Goal: Information Seeking & Learning: Learn about a topic

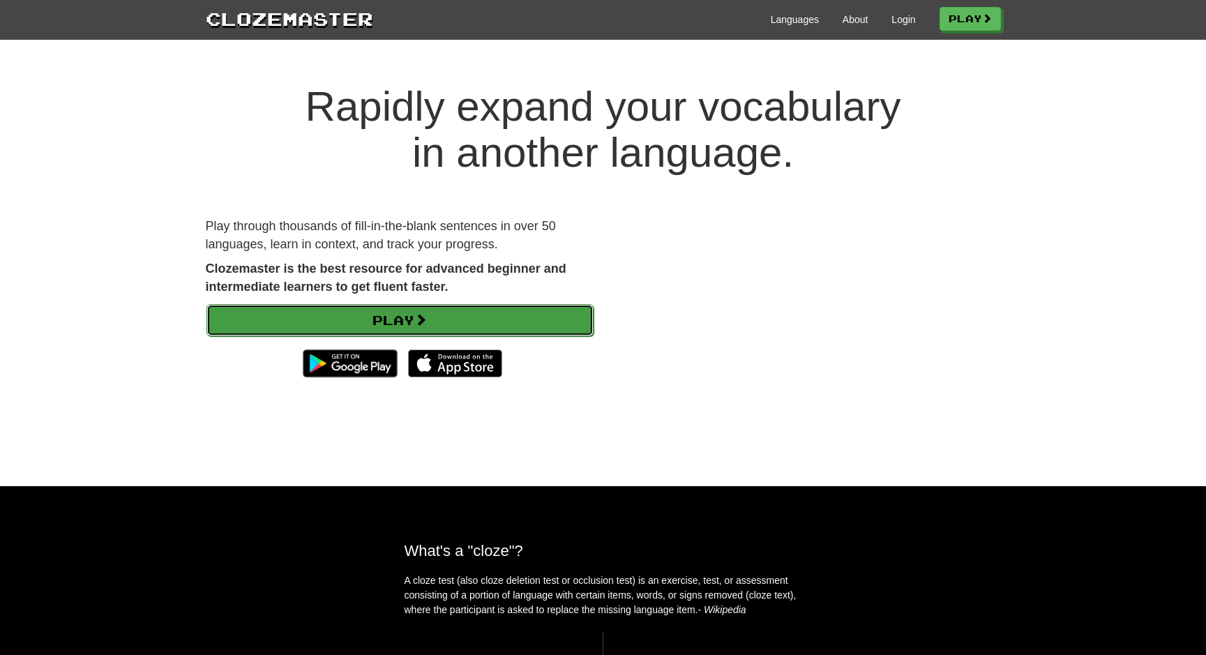
click at [503, 310] on link "Play" at bounding box center [399, 320] width 387 height 32
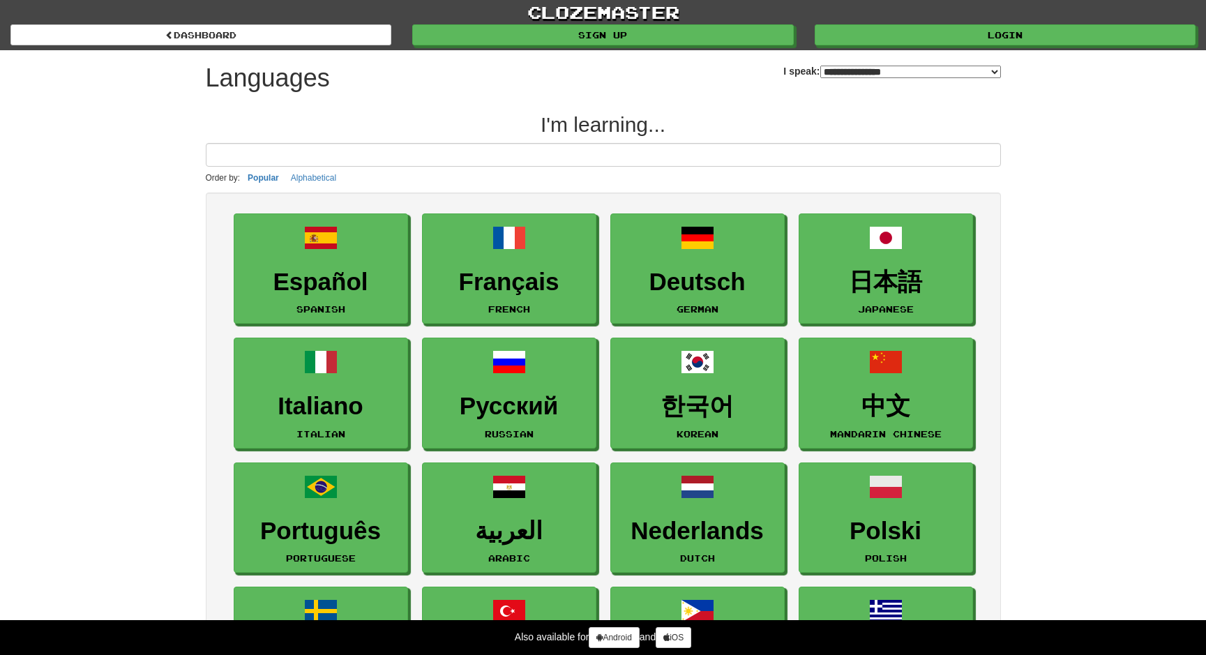
select select "*******"
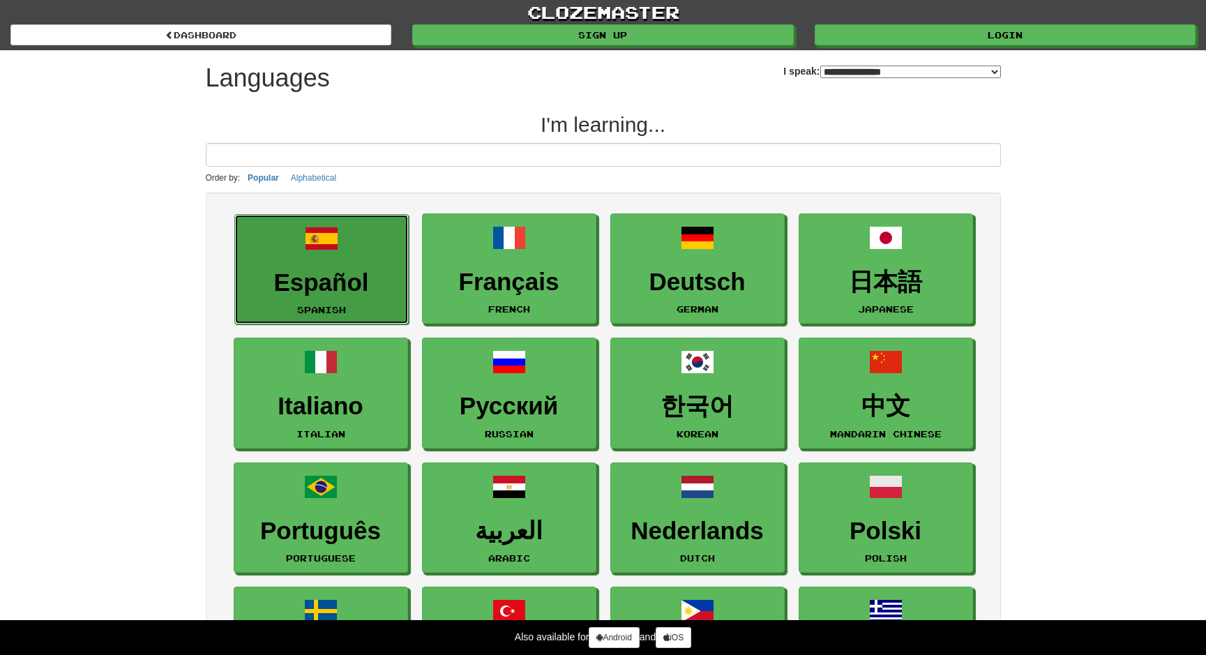
click at [379, 276] on h3 "Español" at bounding box center [321, 282] width 159 height 27
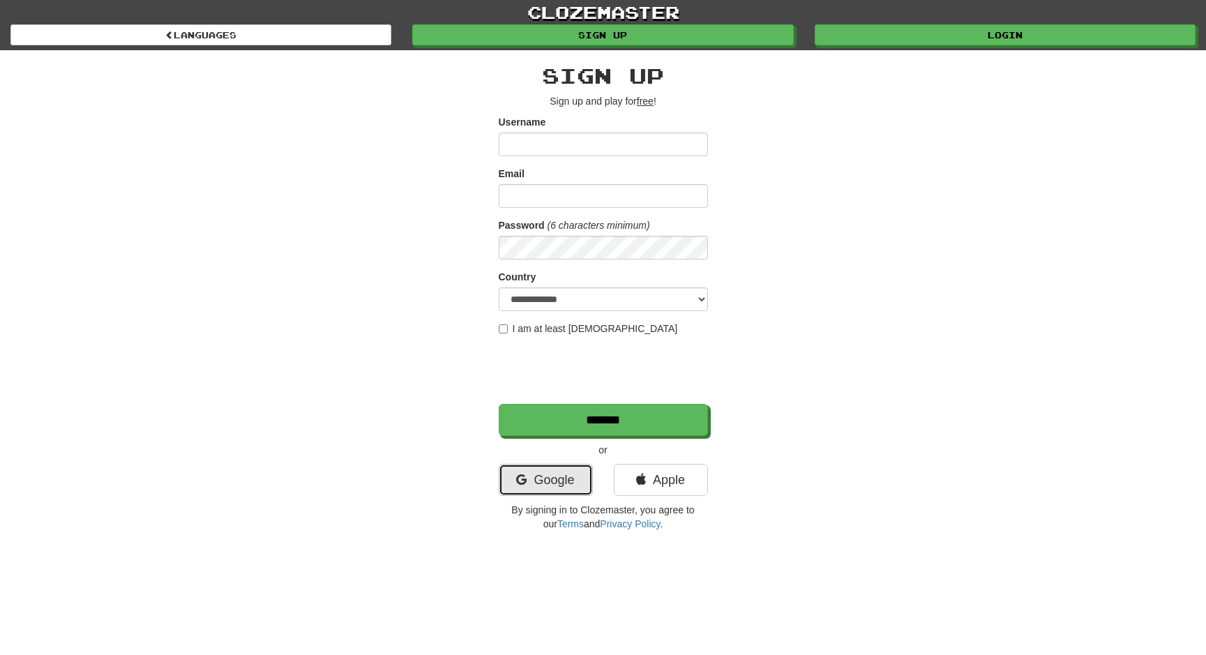
click at [558, 471] on link "Google" at bounding box center [546, 480] width 94 height 32
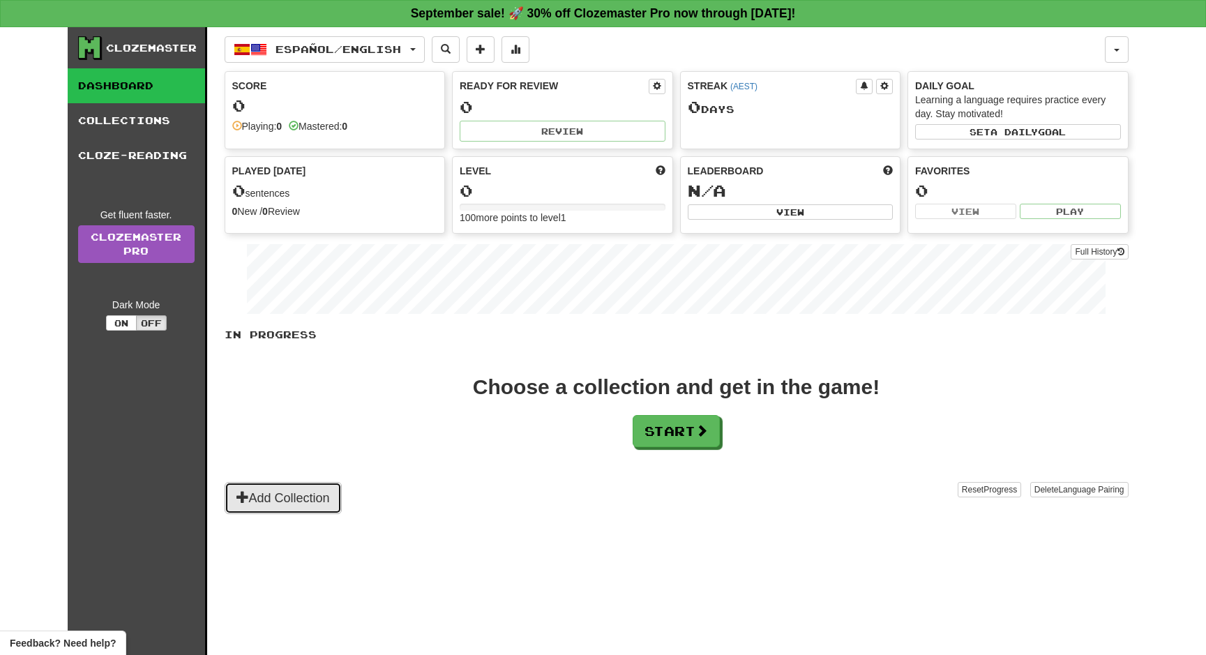
click at [286, 503] on button "Add Collection" at bounding box center [283, 498] width 117 height 32
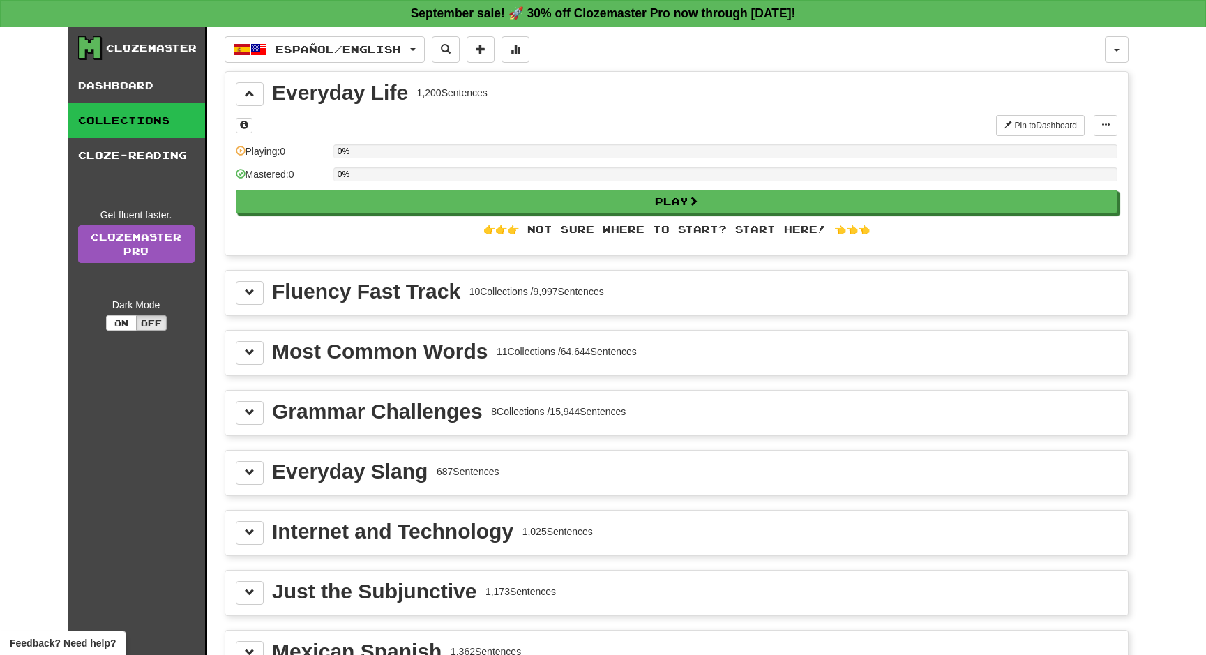
click at [228, 294] on div "Fluency Fast Track 10 Collections / 9,997 Sentences" at bounding box center [676, 293] width 903 height 45
click at [246, 296] on span at bounding box center [250, 292] width 10 height 10
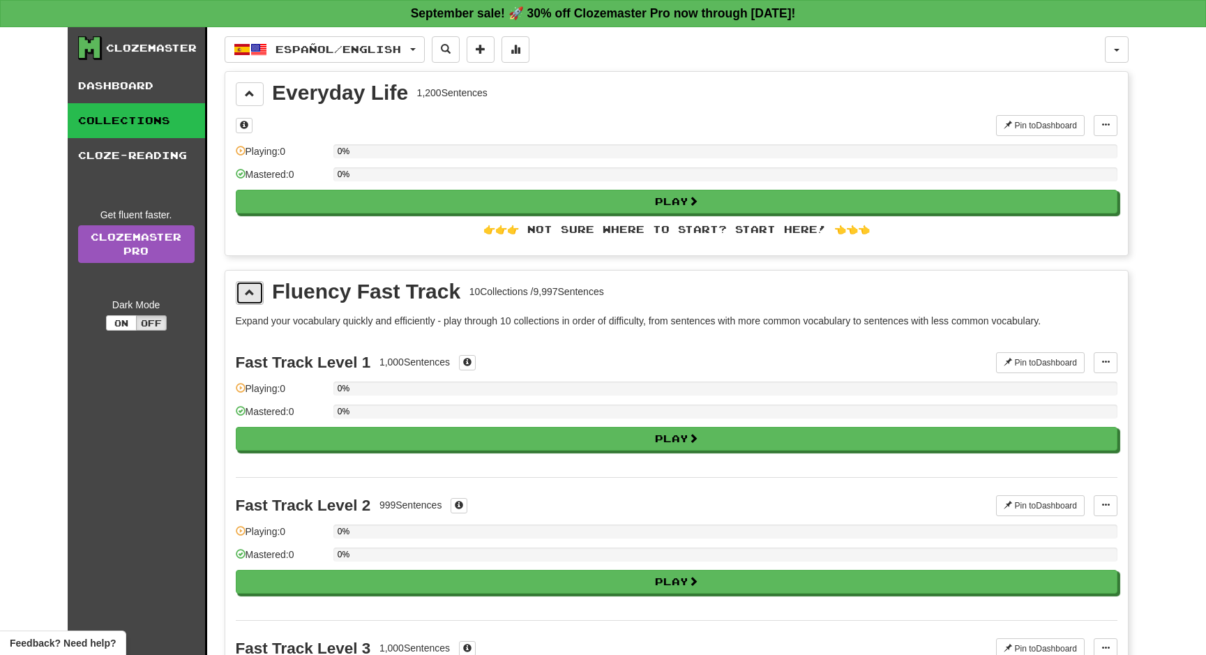
click at [252, 285] on button at bounding box center [250, 293] width 28 height 24
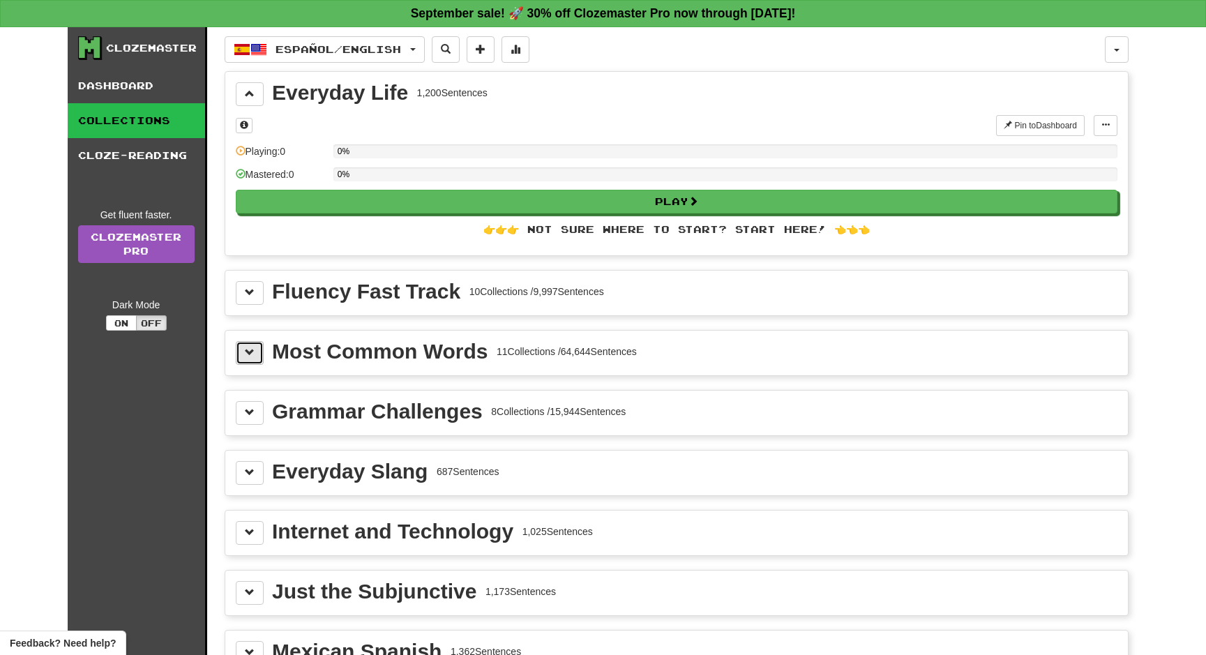
click at [259, 363] on button at bounding box center [250, 353] width 28 height 24
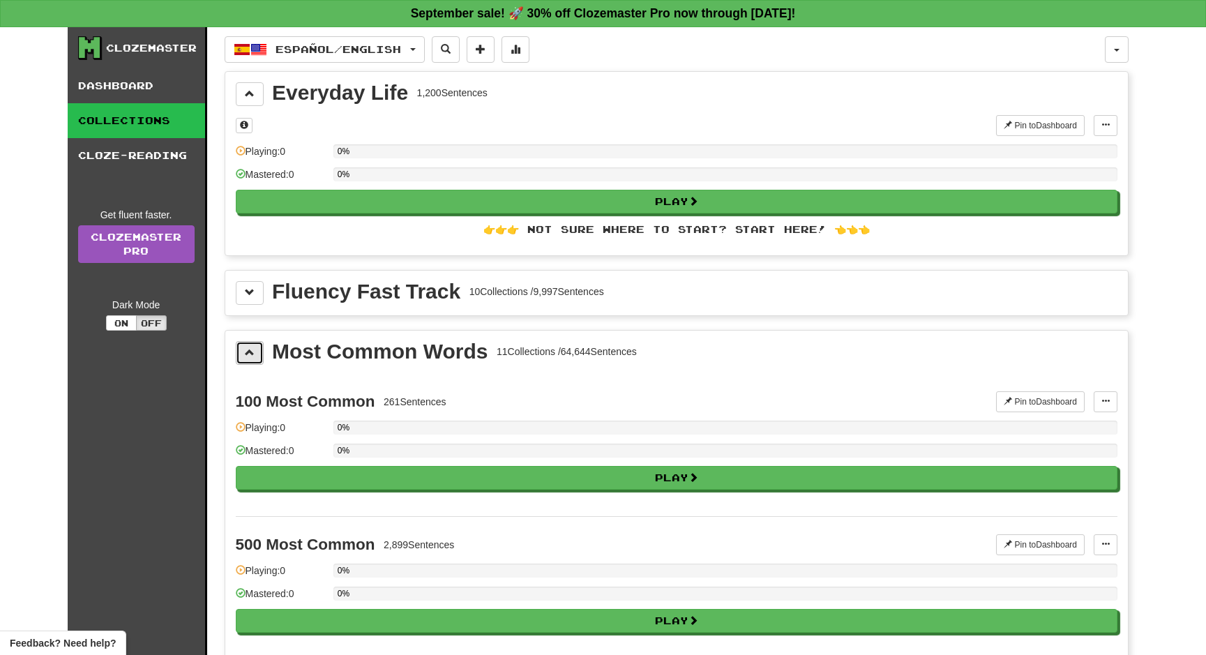
click at [248, 348] on span at bounding box center [250, 352] width 10 height 10
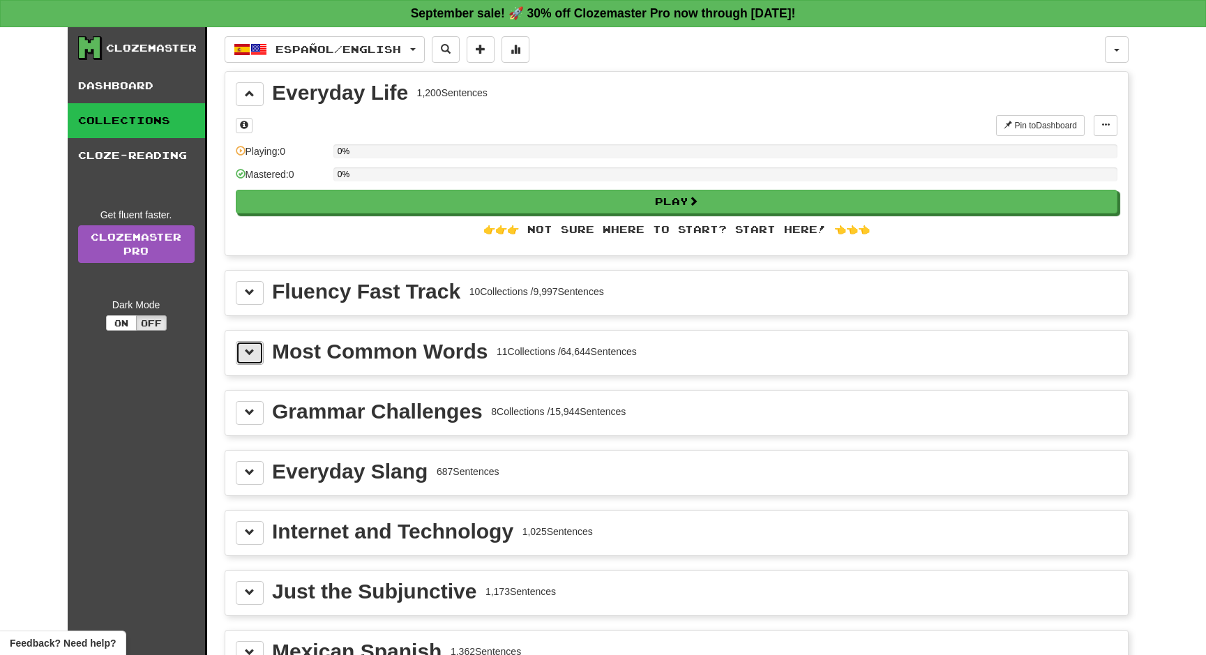
click at [243, 345] on button at bounding box center [250, 353] width 28 height 24
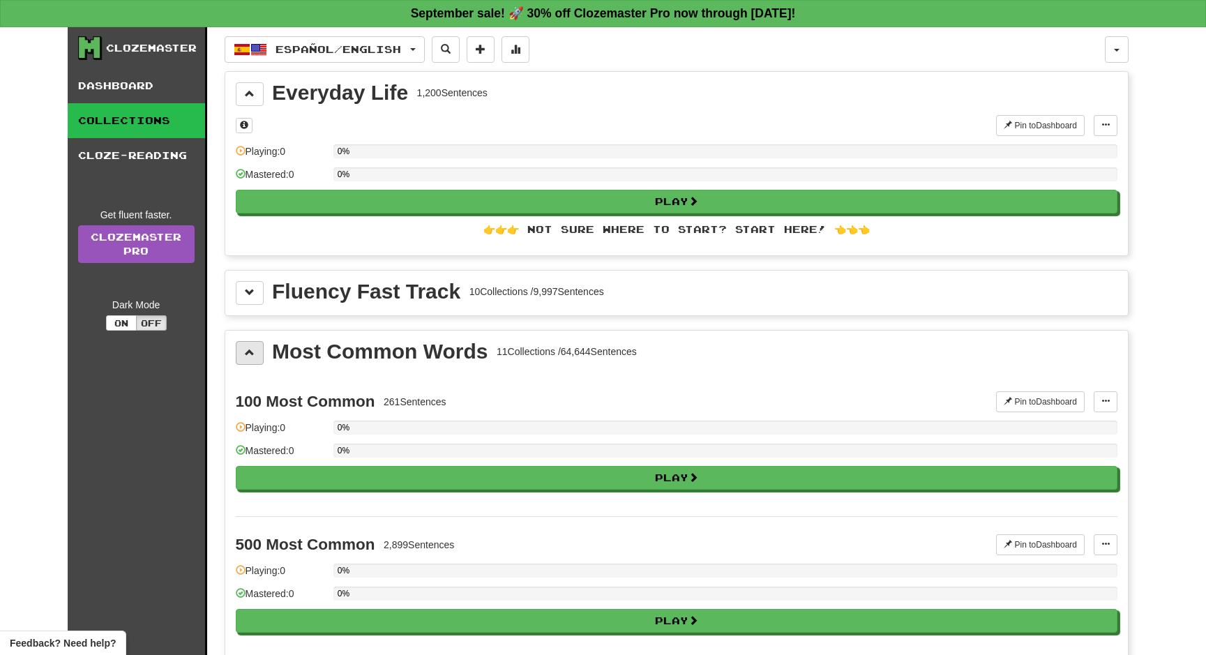
click at [241, 349] on button at bounding box center [250, 353] width 28 height 24
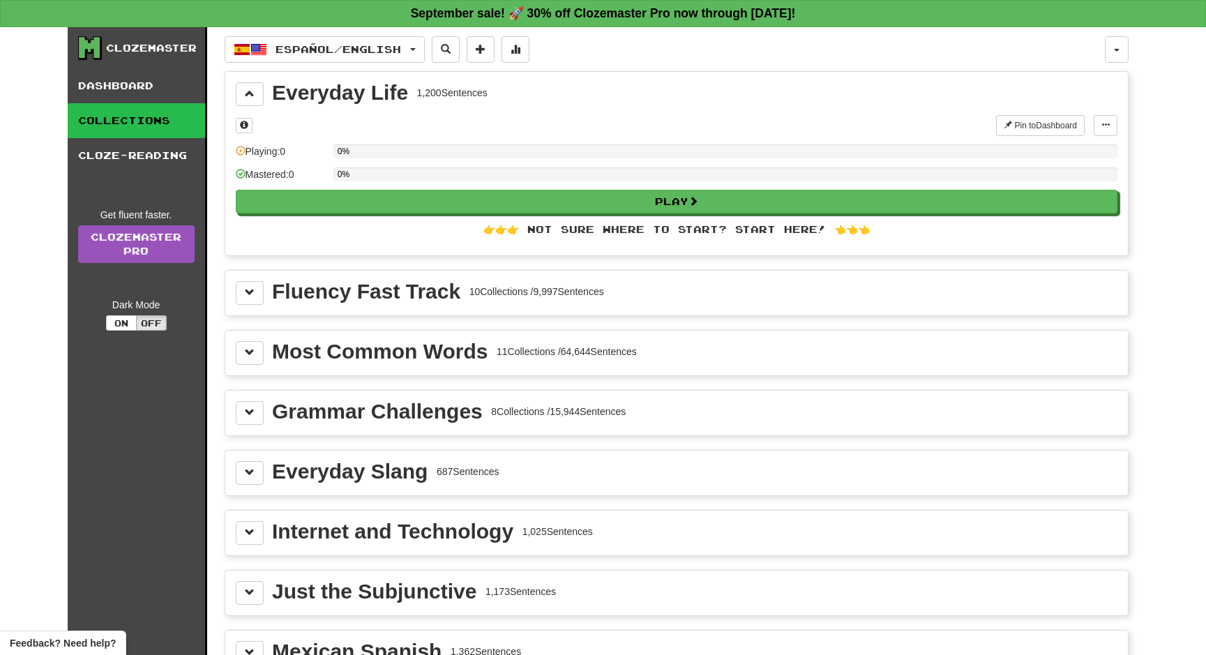
click at [245, 280] on div "Fluency Fast Track 10 Collections / 9,997 Sentences" at bounding box center [676, 293] width 903 height 45
click at [247, 294] on span at bounding box center [250, 292] width 10 height 10
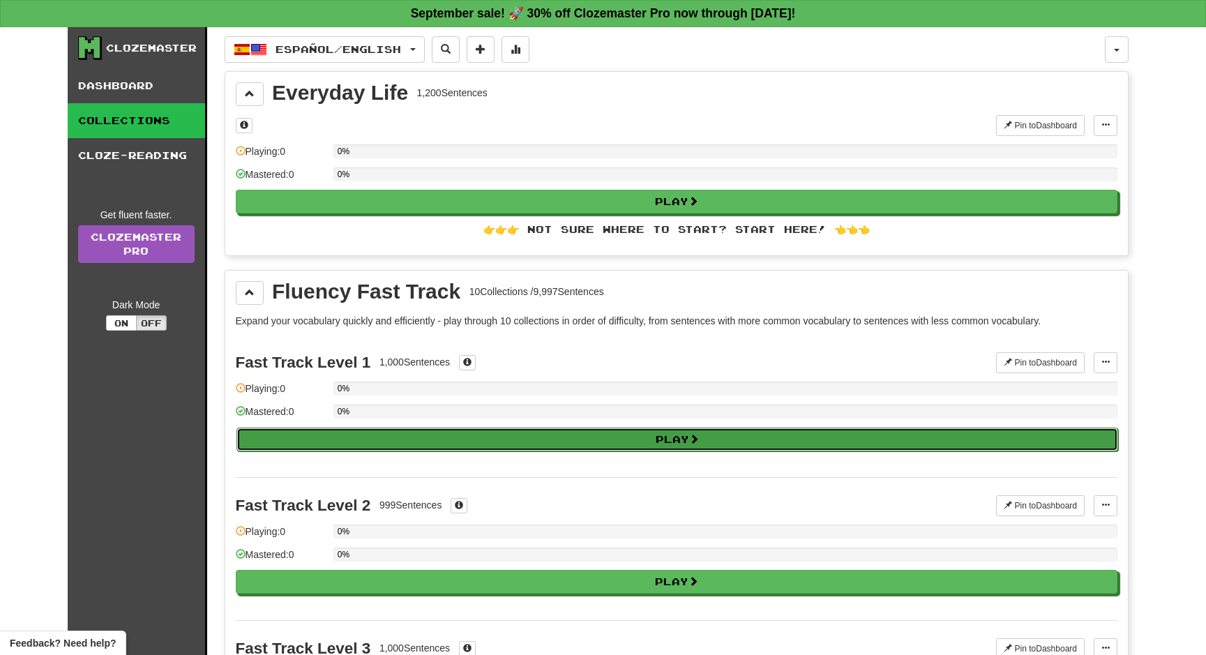
click at [532, 434] on button "Play" at bounding box center [677, 440] width 882 height 24
select select "**"
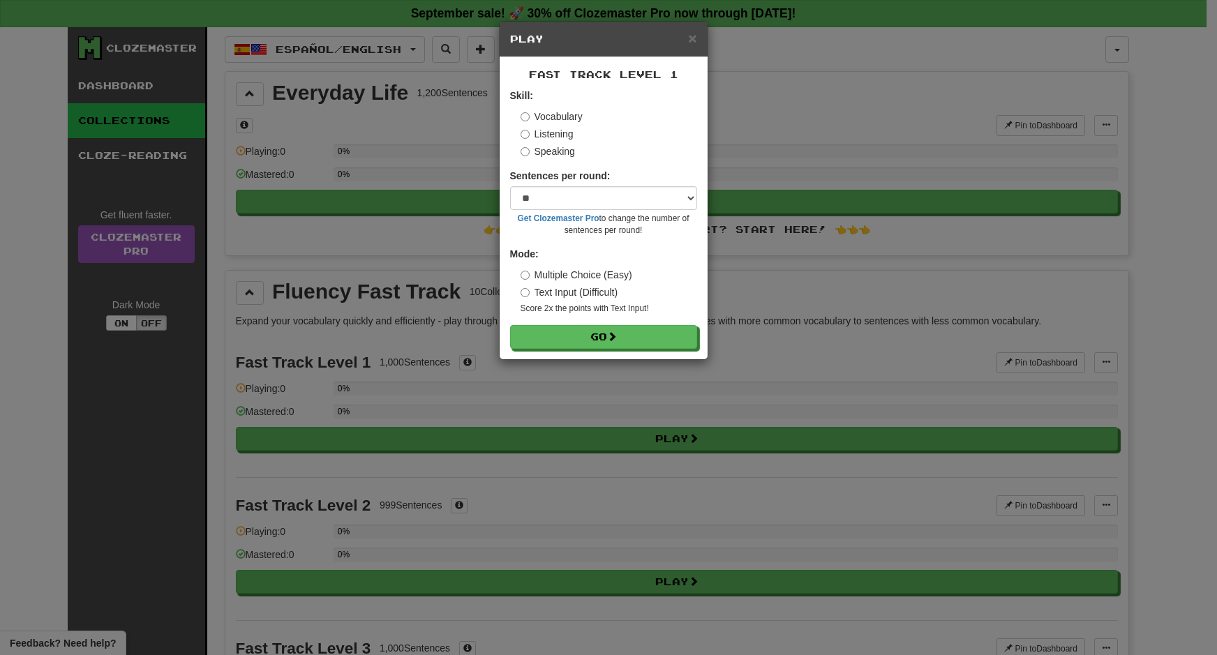
click at [574, 294] on label "Text Input (Difficult)" at bounding box center [569, 292] width 98 height 14
click at [574, 273] on label "Multiple Choice (Easy)" at bounding box center [576, 275] width 112 height 14
click at [580, 292] on label "Text Input (Difficult)" at bounding box center [569, 292] width 98 height 14
click at [591, 332] on button "Go" at bounding box center [604, 338] width 187 height 24
click at [686, 38] on h5 "Play" at bounding box center [603, 39] width 187 height 14
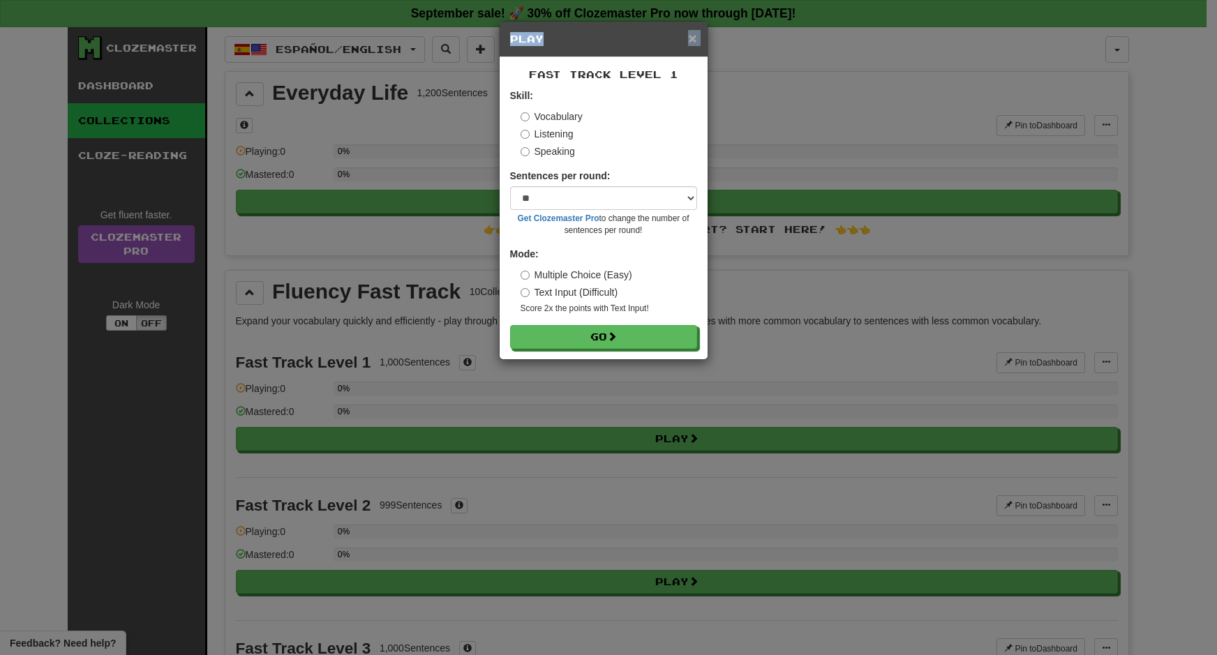
click at [687, 38] on div "× Play" at bounding box center [603, 40] width 208 height 36
click at [693, 36] on span "×" at bounding box center [692, 38] width 8 height 16
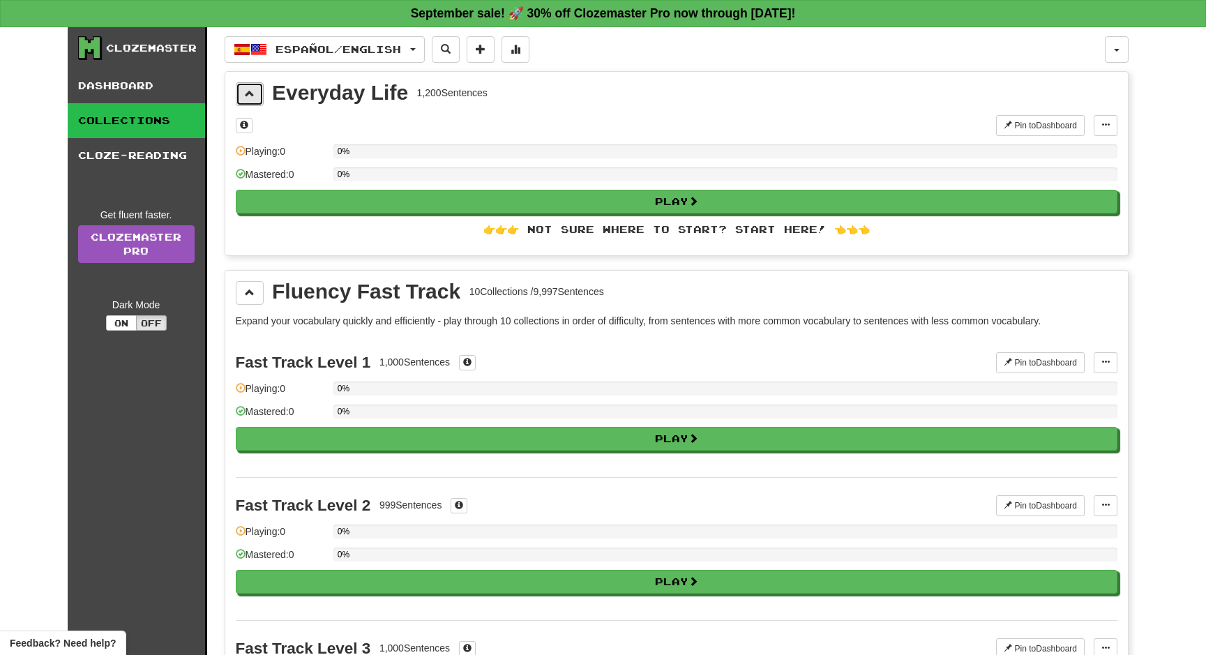
click at [250, 90] on span at bounding box center [250, 94] width 10 height 10
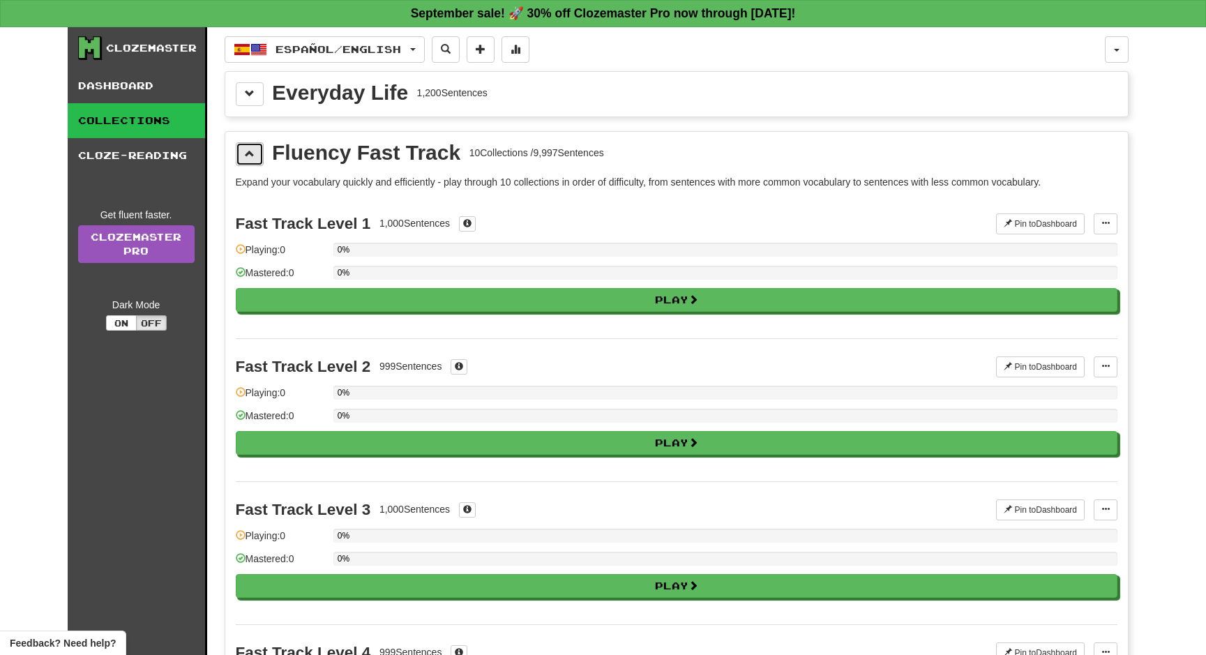
click at [247, 149] on span at bounding box center [250, 154] width 10 height 10
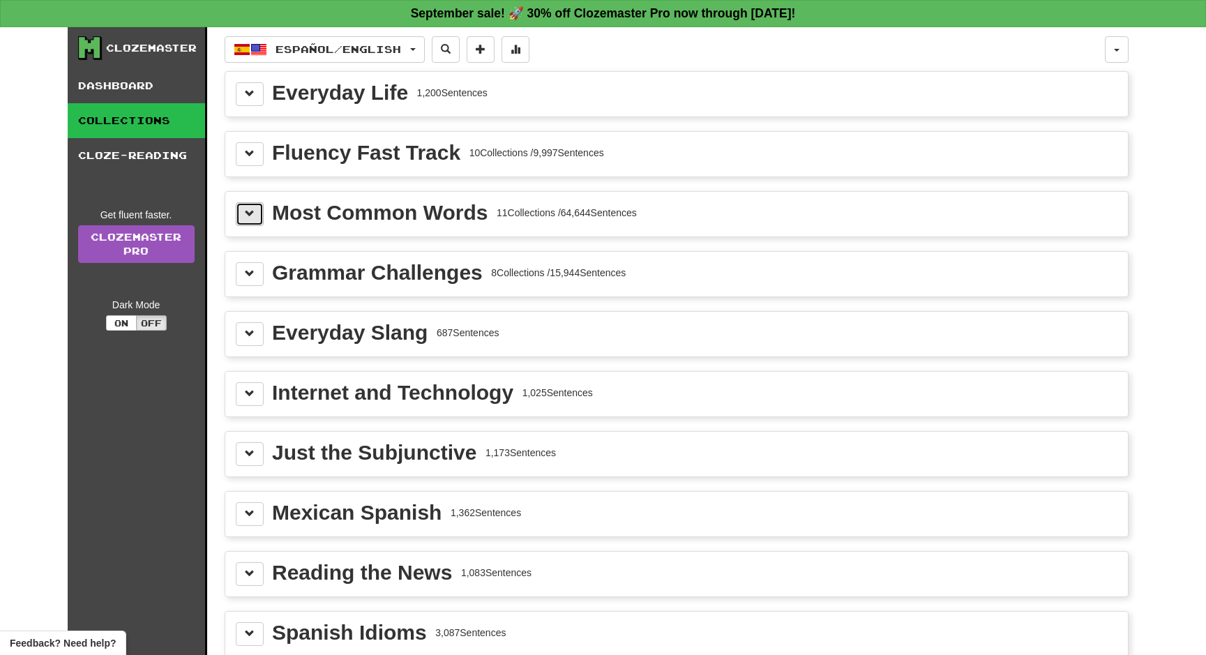
click at [243, 215] on button at bounding box center [250, 214] width 28 height 24
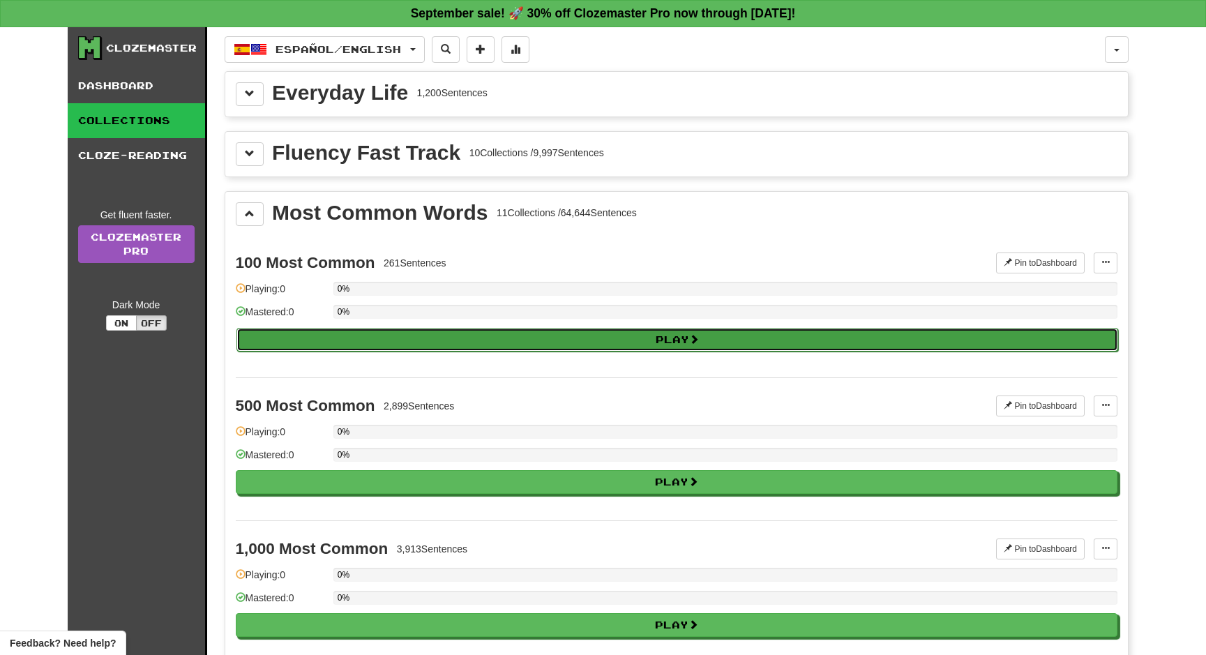
click at [652, 347] on button "Play" at bounding box center [677, 340] width 882 height 24
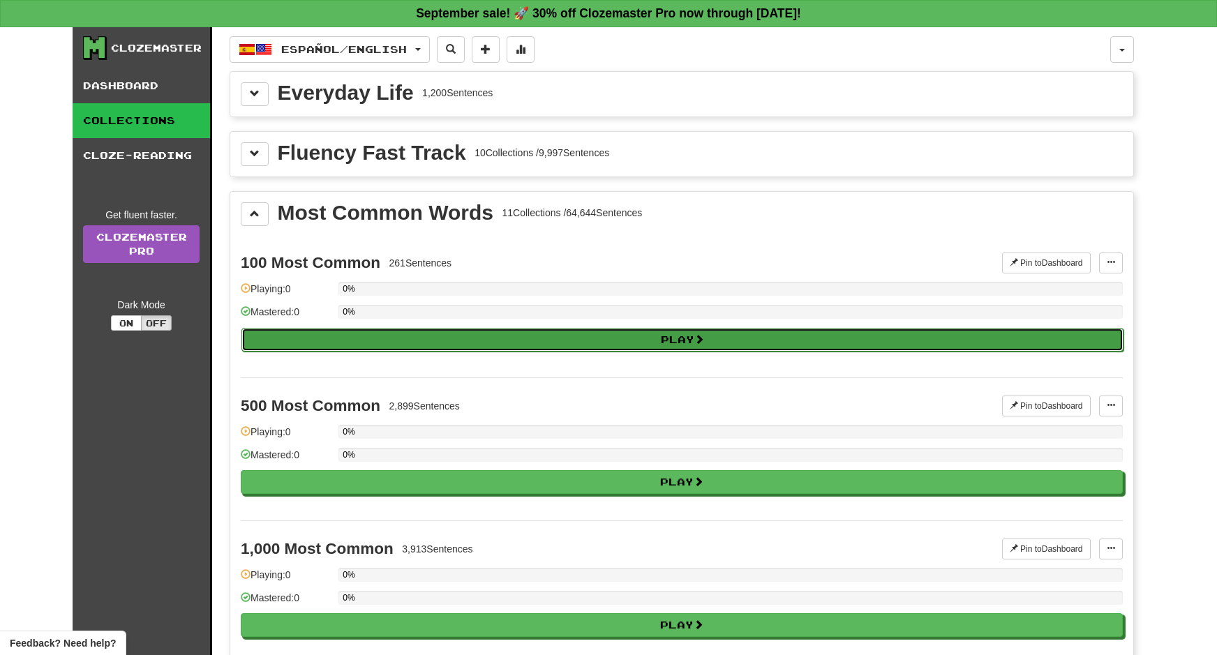
select select "**"
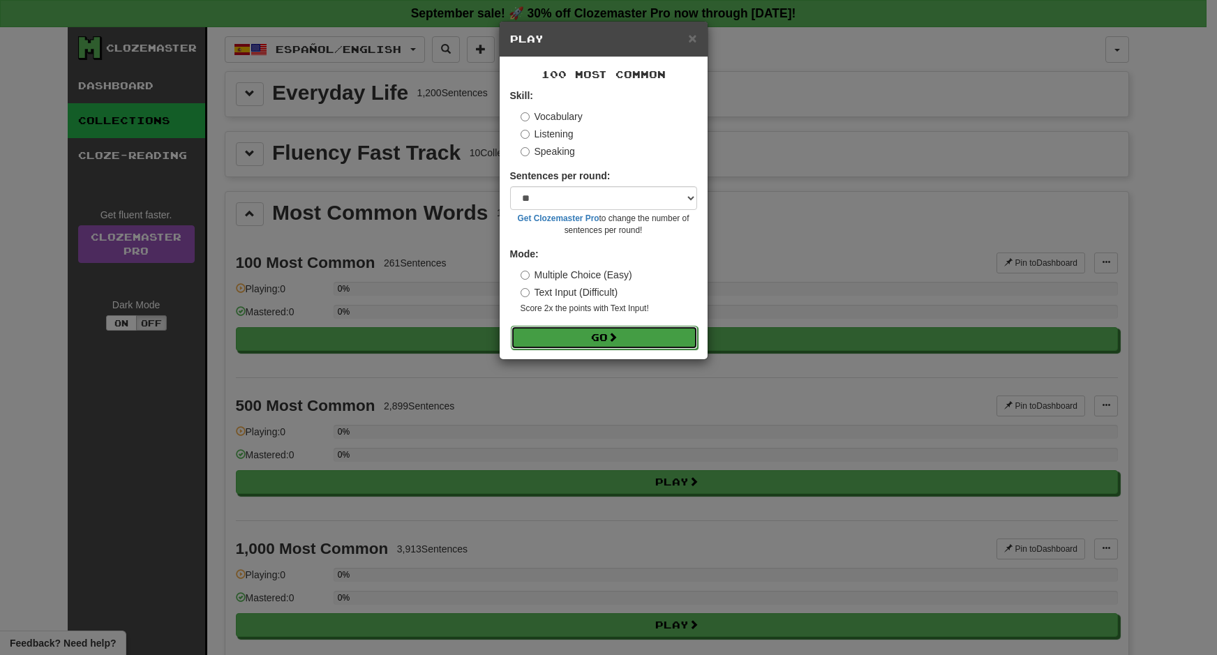
click at [597, 329] on button "Go" at bounding box center [604, 338] width 187 height 24
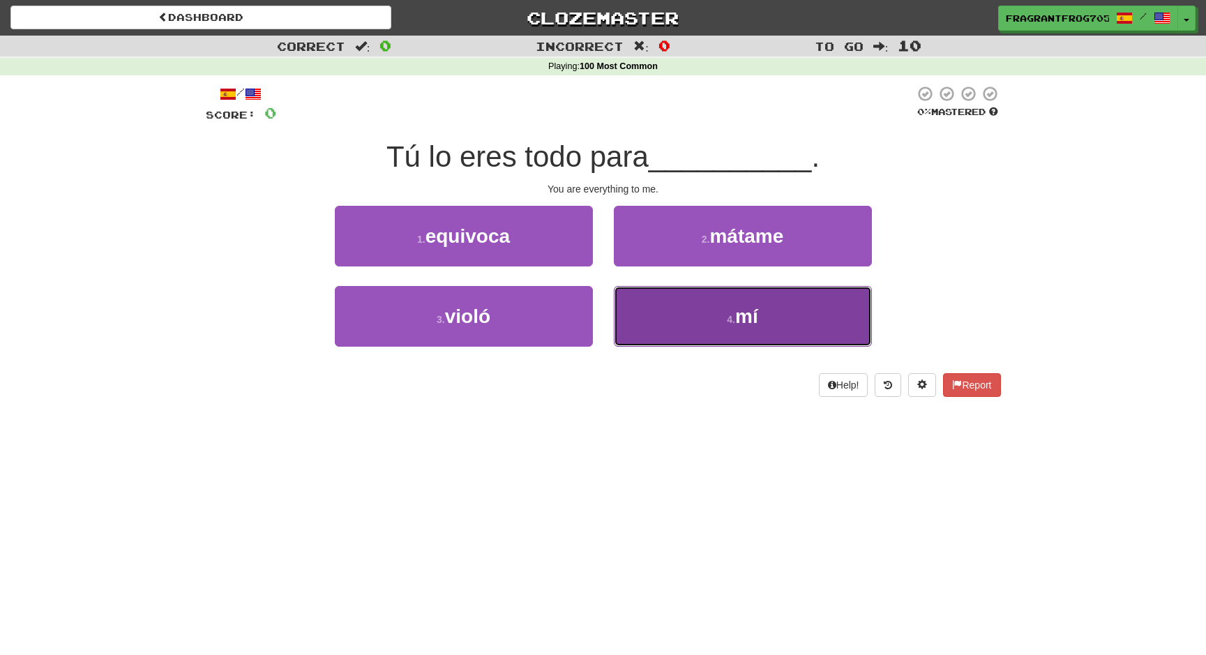
click at [794, 326] on button "4 . mí" at bounding box center [743, 316] width 258 height 61
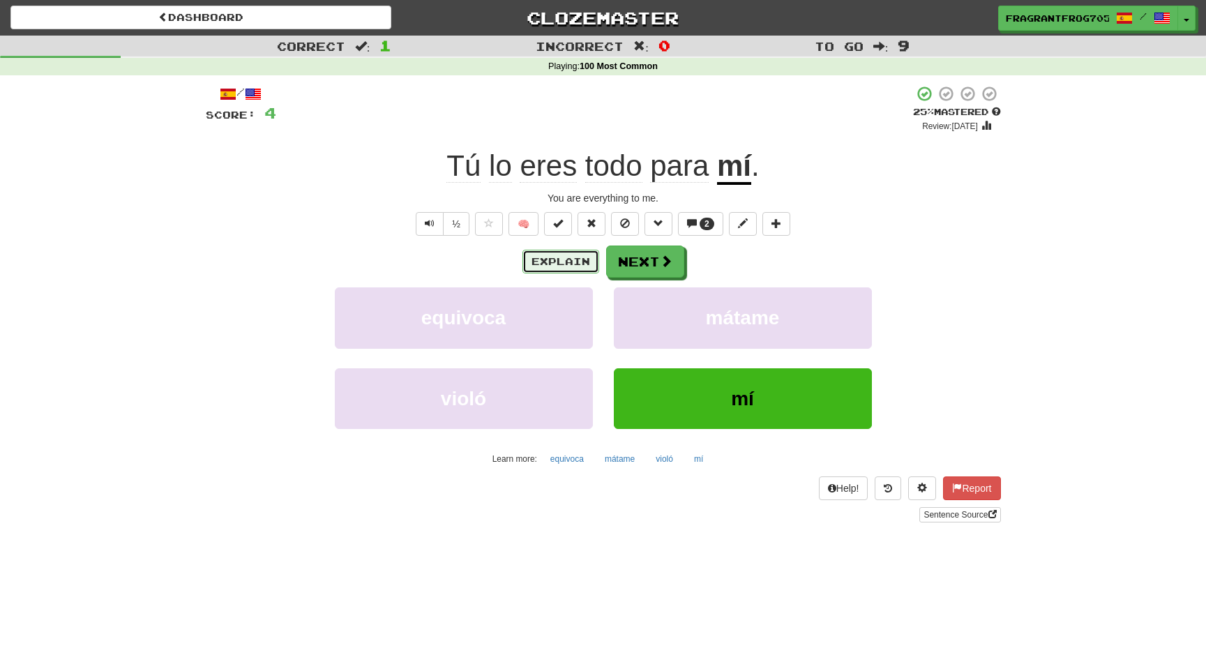
click at [581, 266] on button "Explain" at bounding box center [560, 262] width 77 height 24
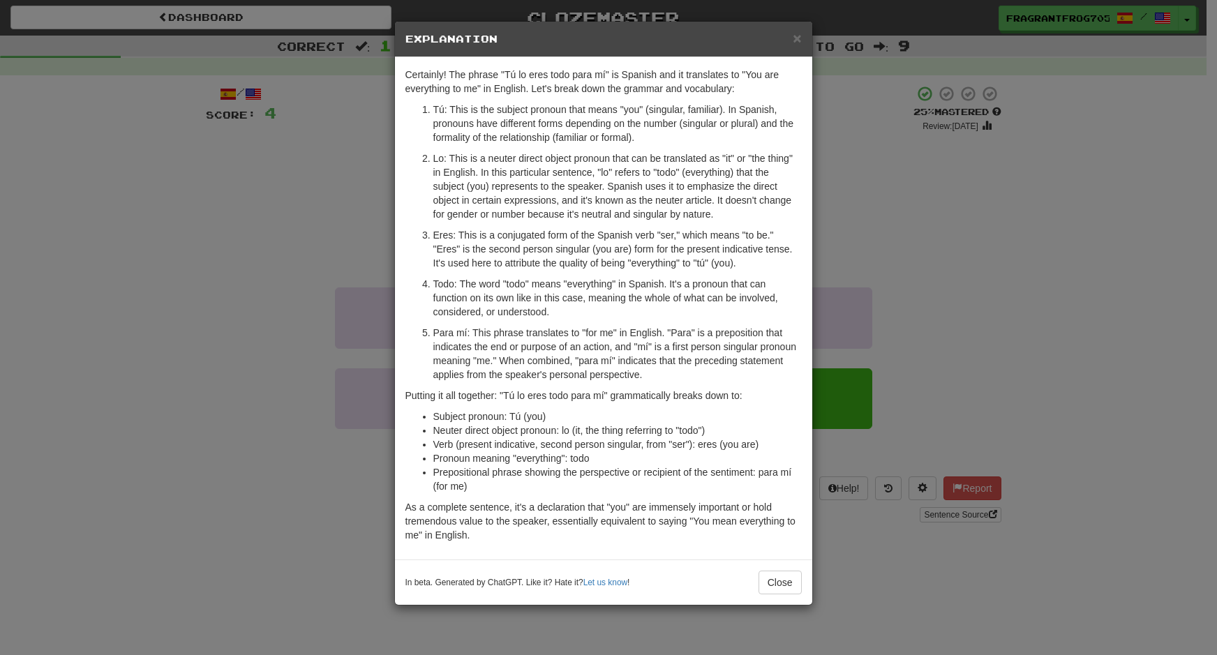
click at [1023, 243] on div "× Explanation Certainly! The phrase "Tú lo eres todo para mí" is Spanish and it…" at bounding box center [608, 327] width 1217 height 655
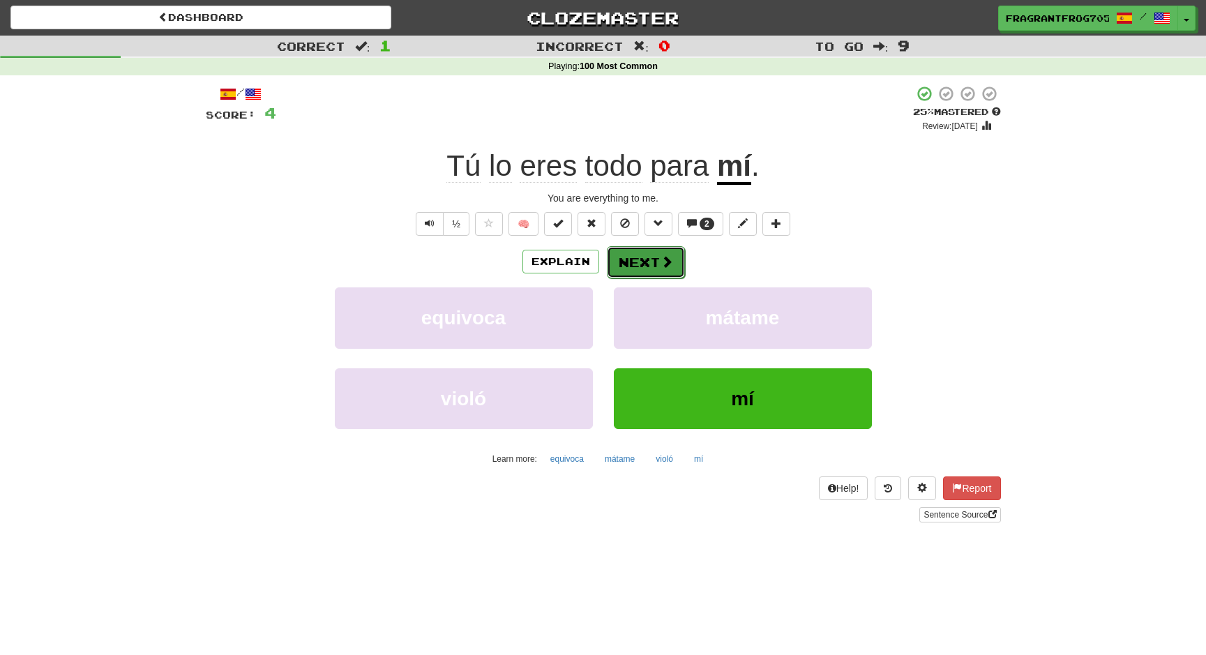
click at [678, 251] on button "Next" at bounding box center [646, 262] width 78 height 32
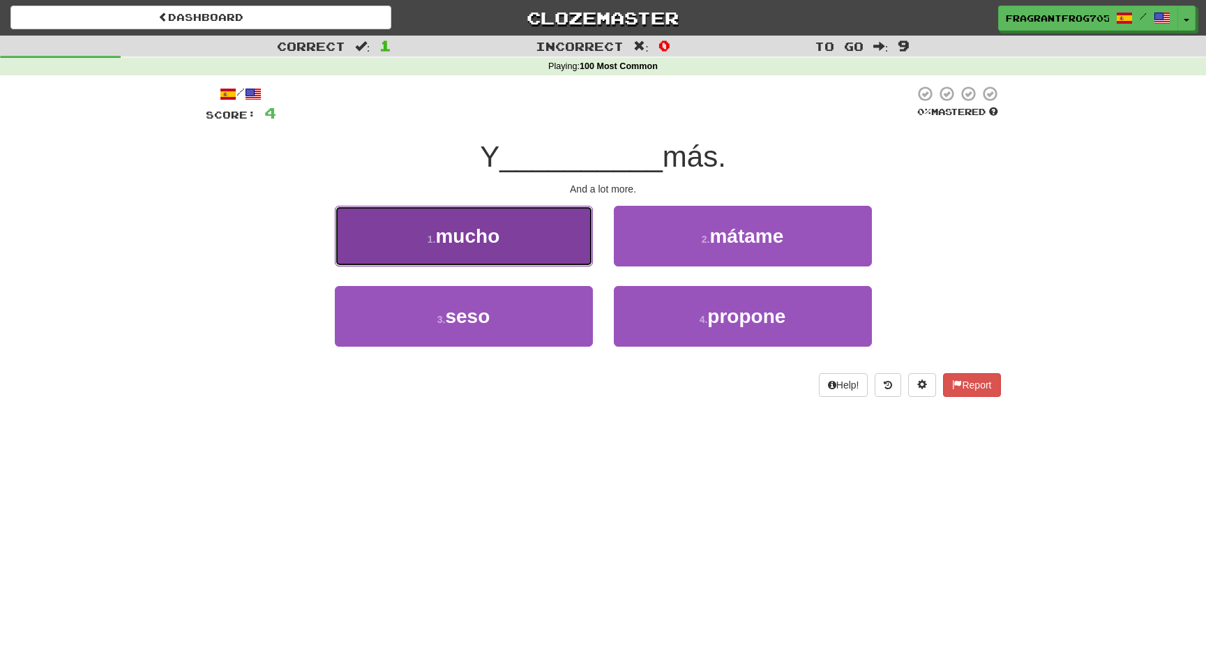
click at [565, 212] on button "1 . mucho" at bounding box center [464, 236] width 258 height 61
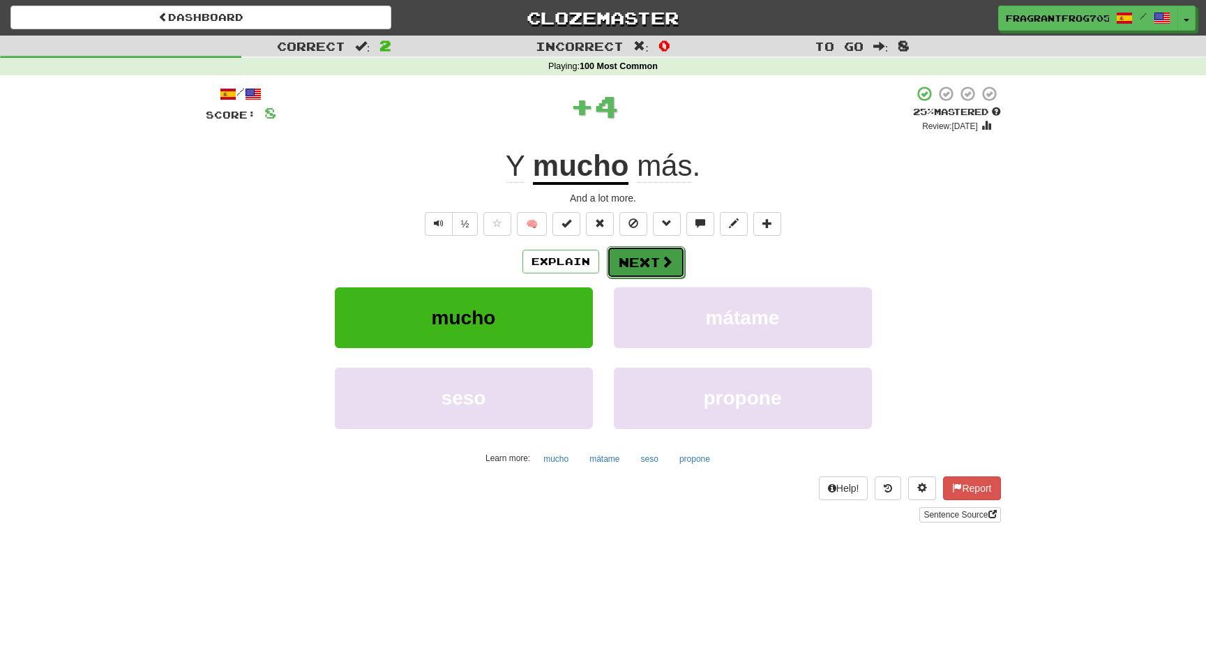
click at [667, 260] on span at bounding box center [667, 261] width 13 height 13
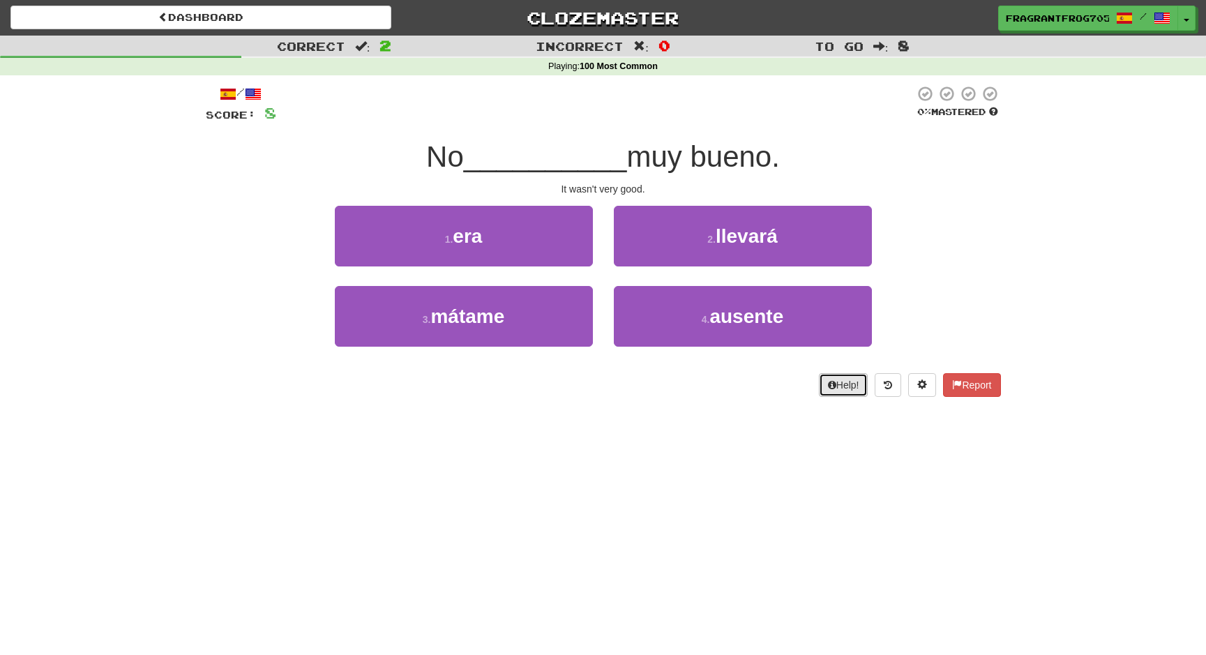
click at [856, 379] on button "Help!" at bounding box center [844, 385] width 50 height 24
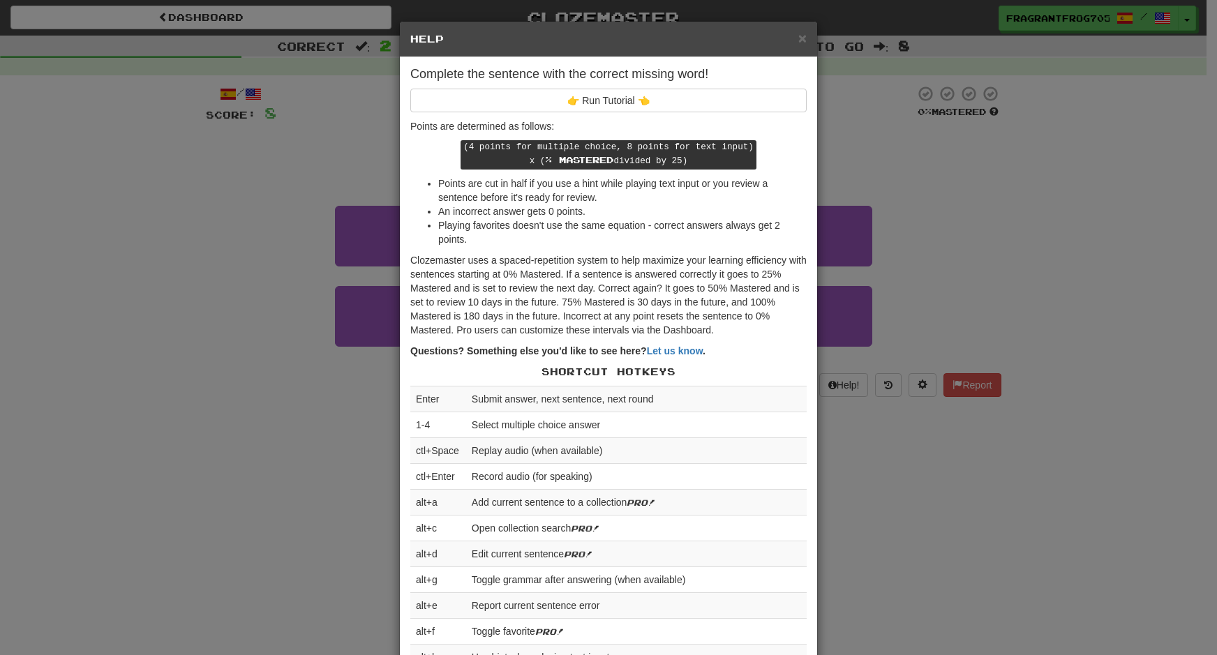
click at [846, 412] on div "× Help Complete the sentence with the correct missing word! 👉 Run Tutorial 👈 Po…" at bounding box center [608, 327] width 1217 height 655
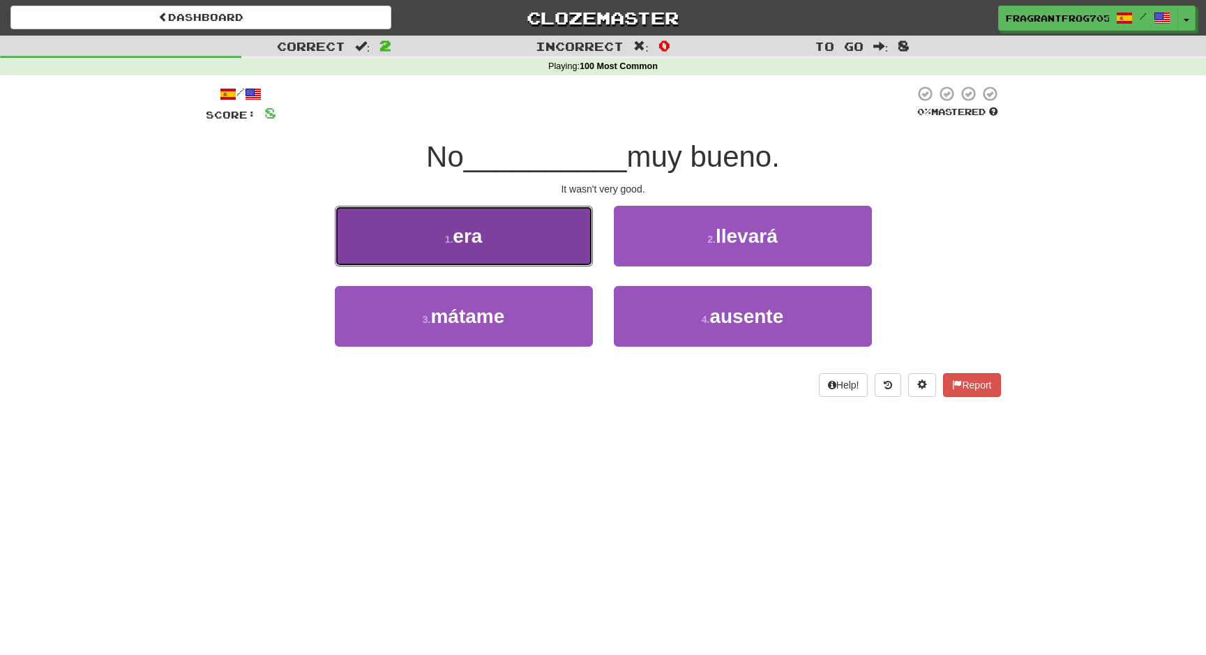
click at [437, 227] on button "1 . era" at bounding box center [464, 236] width 258 height 61
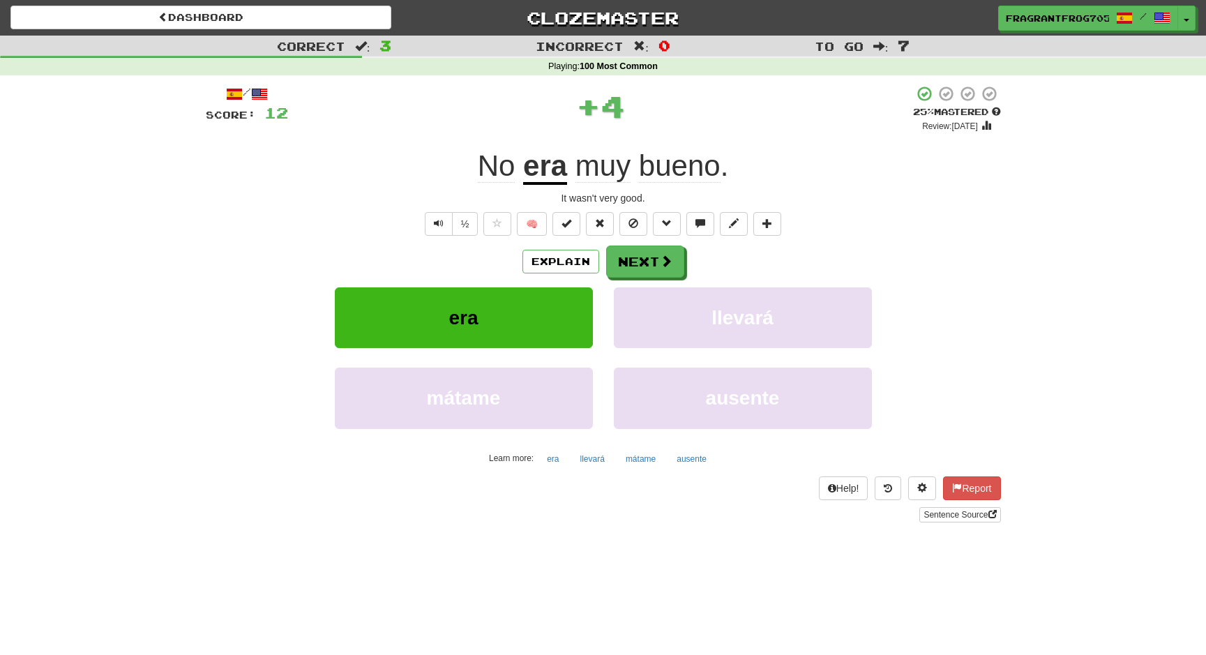
click at [543, 159] on u "era" at bounding box center [545, 167] width 44 height 36
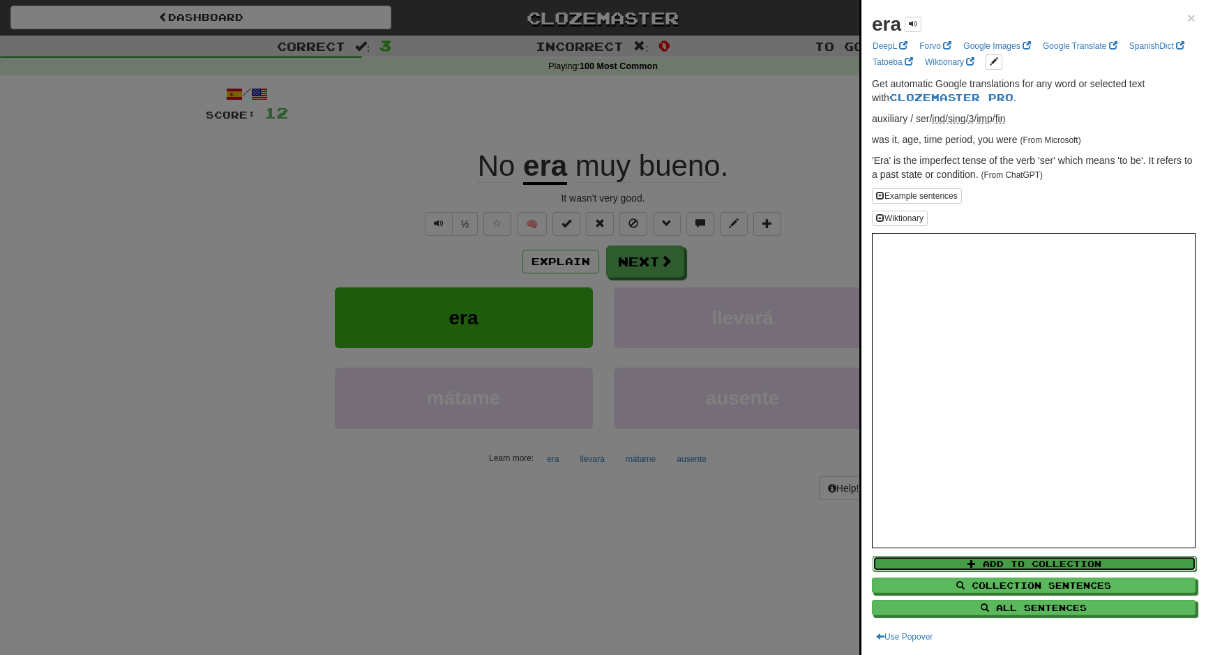
click at [1039, 564] on button "Add to Collection" at bounding box center [1035, 563] width 324 height 15
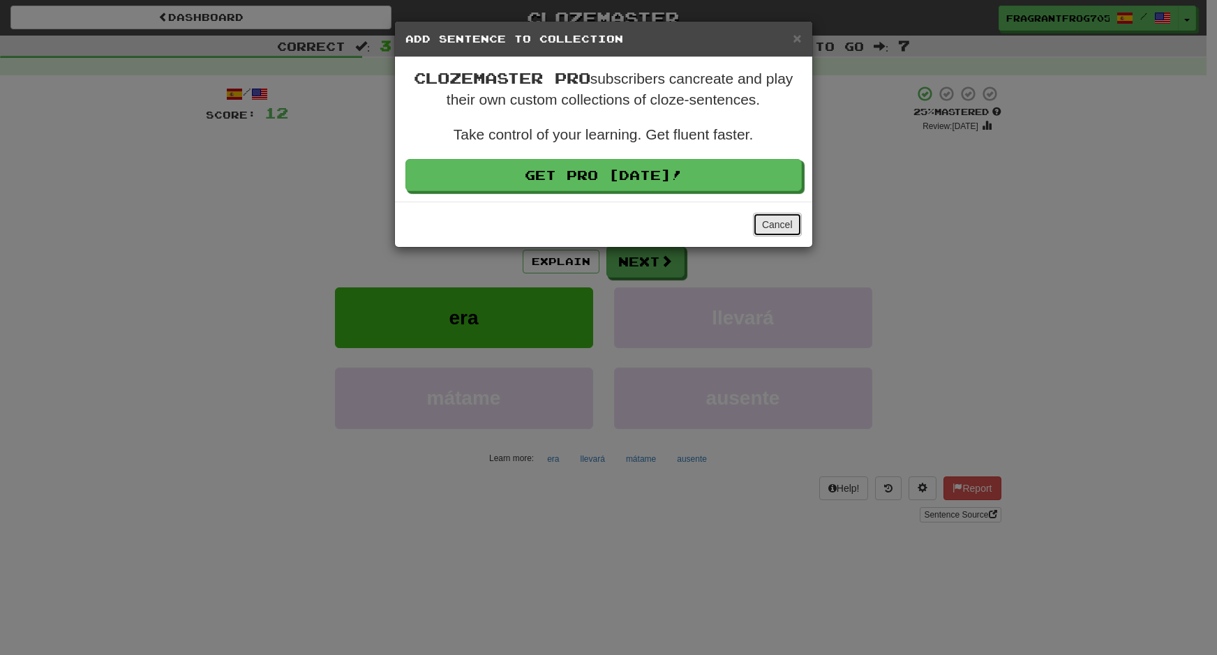
click at [773, 223] on button "Cancel" at bounding box center [777, 225] width 49 height 24
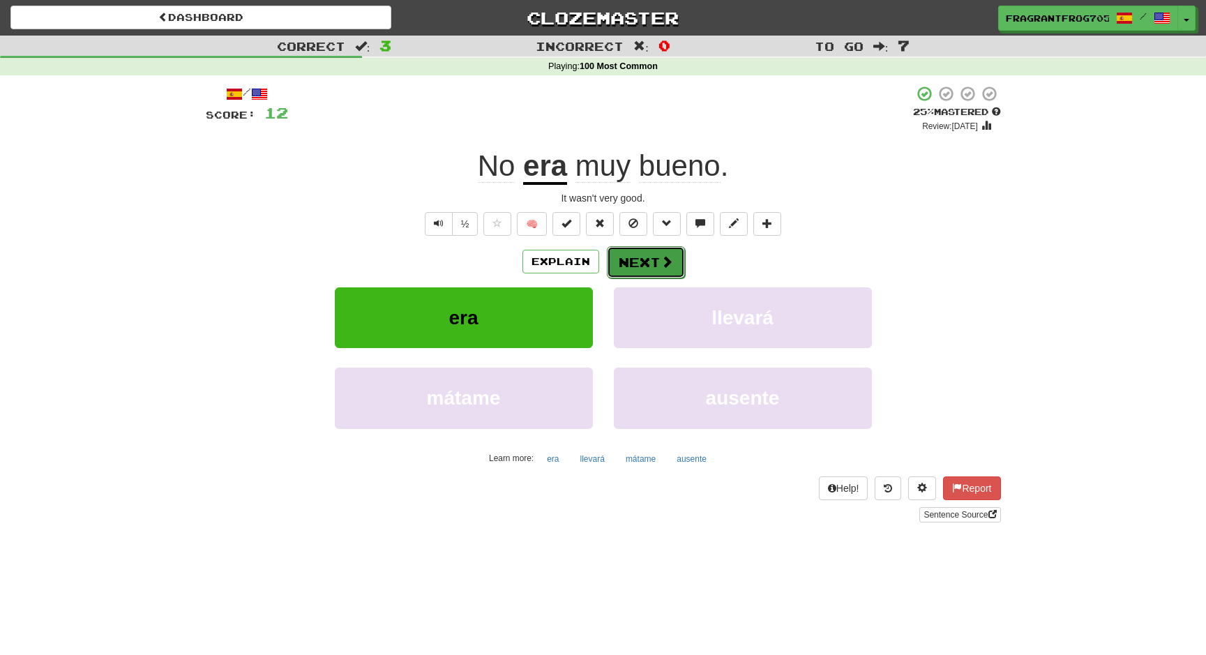
click at [673, 253] on button "Next" at bounding box center [646, 262] width 78 height 32
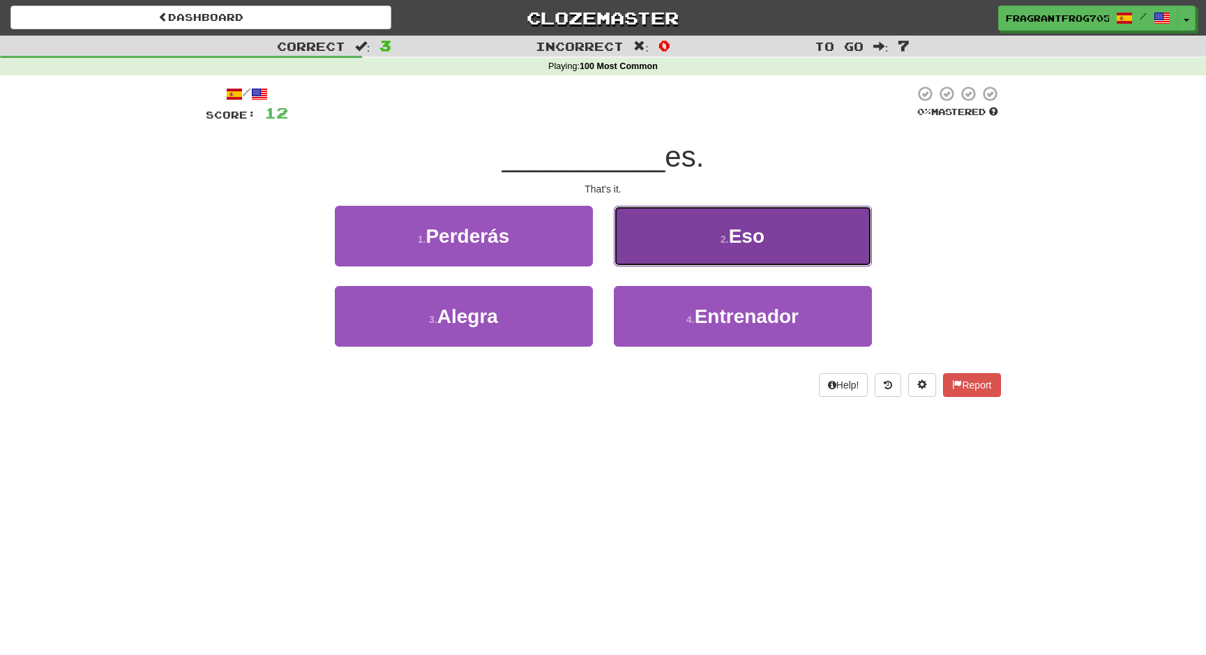
click at [733, 213] on button "2 . Eso" at bounding box center [743, 236] width 258 height 61
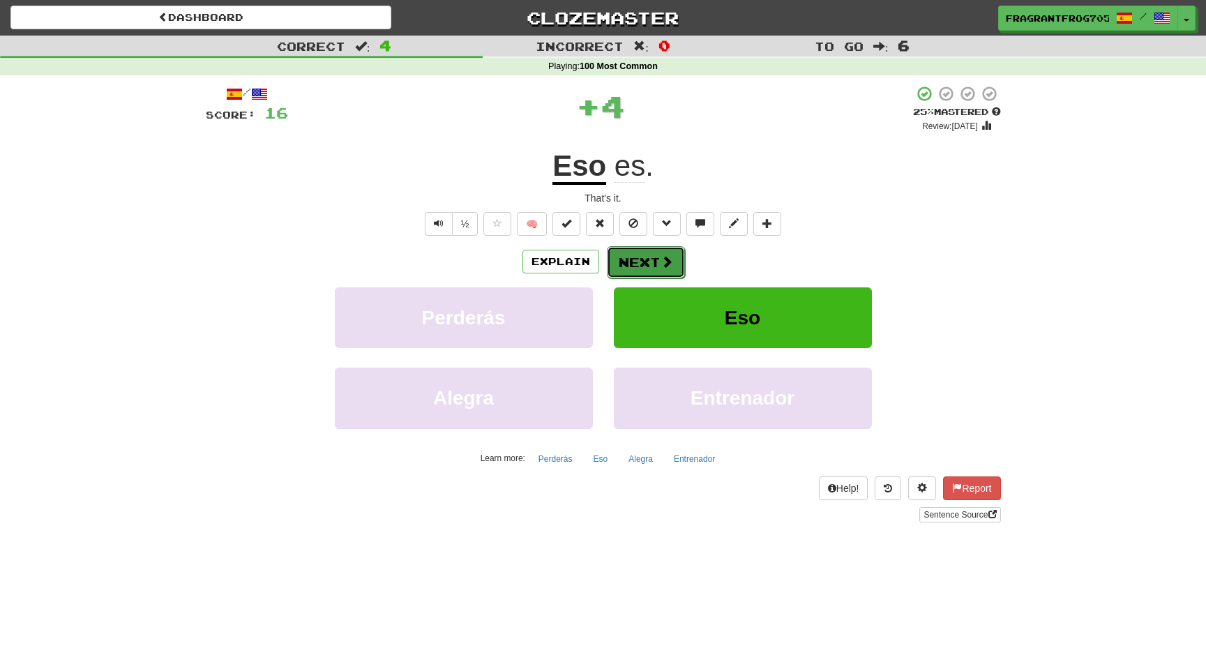
click at [669, 263] on span at bounding box center [667, 261] width 13 height 13
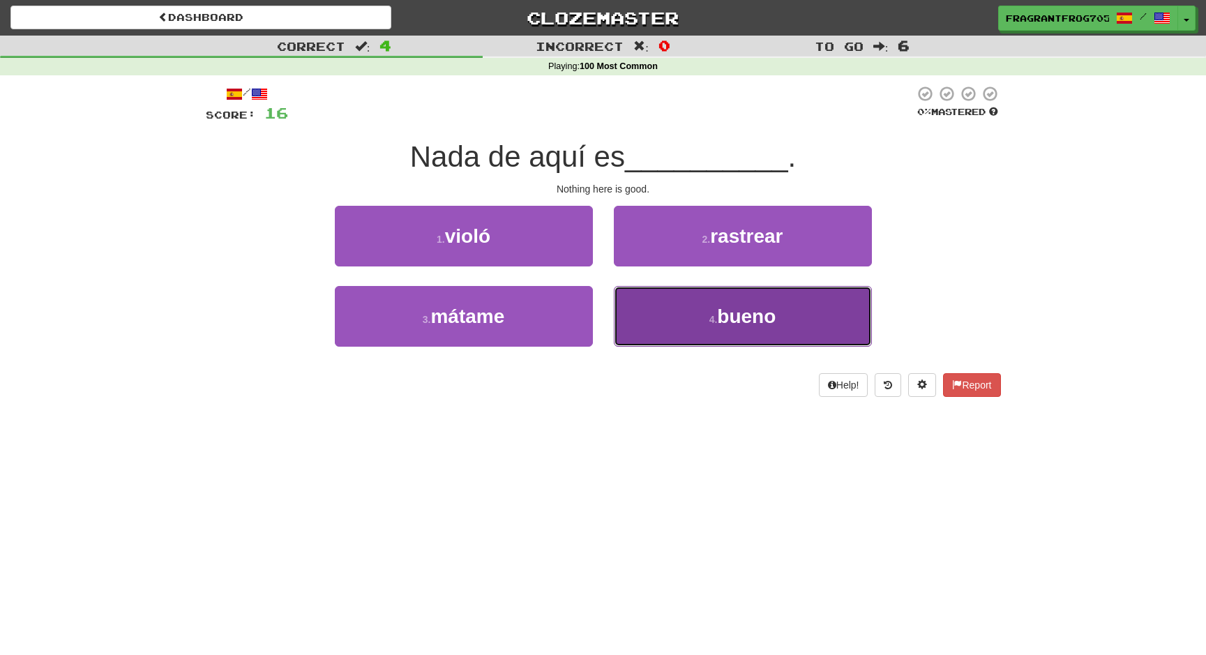
click at [680, 313] on button "4 . bueno" at bounding box center [743, 316] width 258 height 61
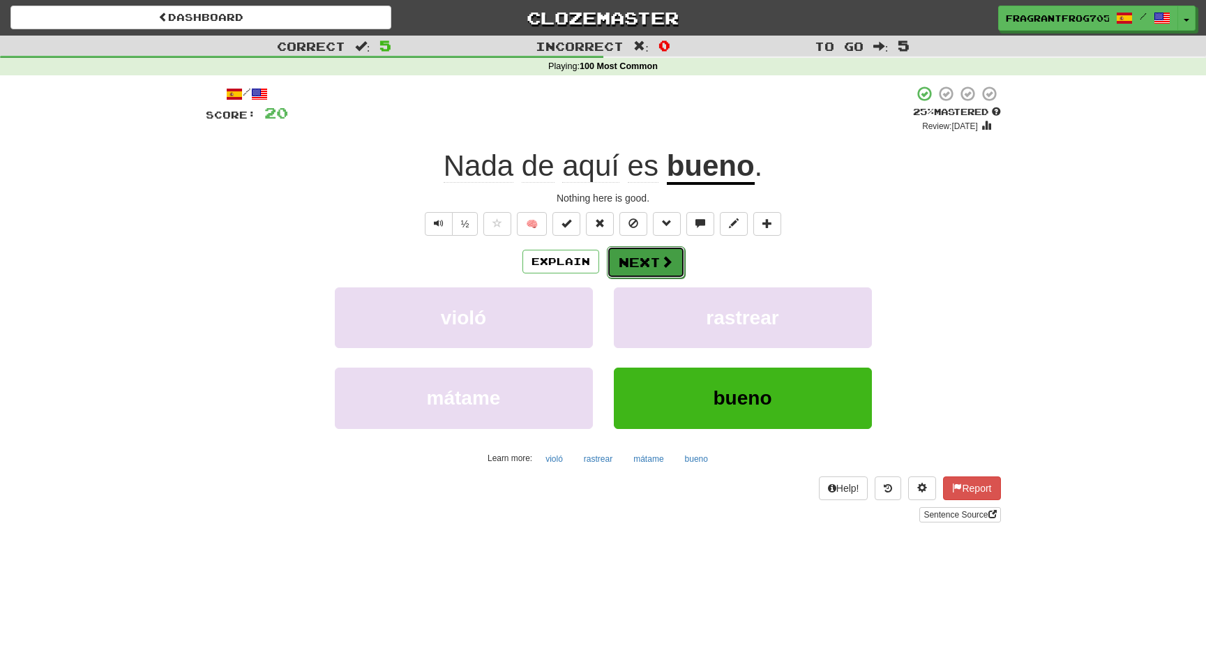
click at [658, 275] on button "Next" at bounding box center [646, 262] width 78 height 32
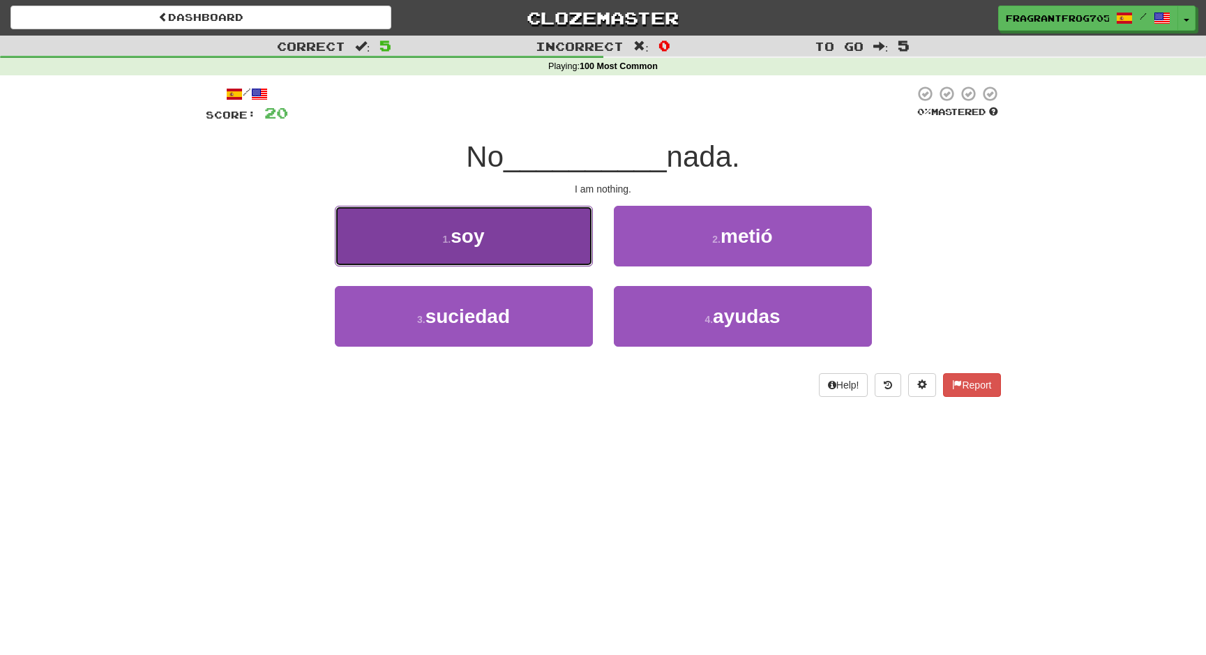
click at [499, 214] on button "1 . soy" at bounding box center [464, 236] width 258 height 61
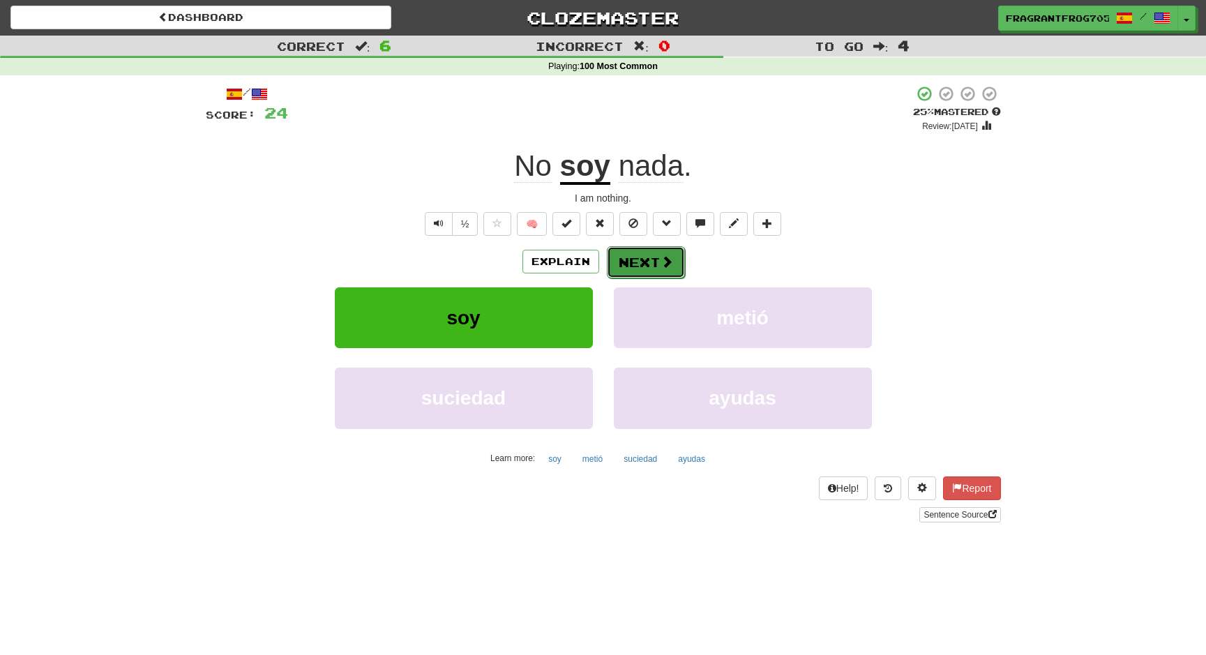
click at [665, 248] on button "Next" at bounding box center [646, 262] width 78 height 32
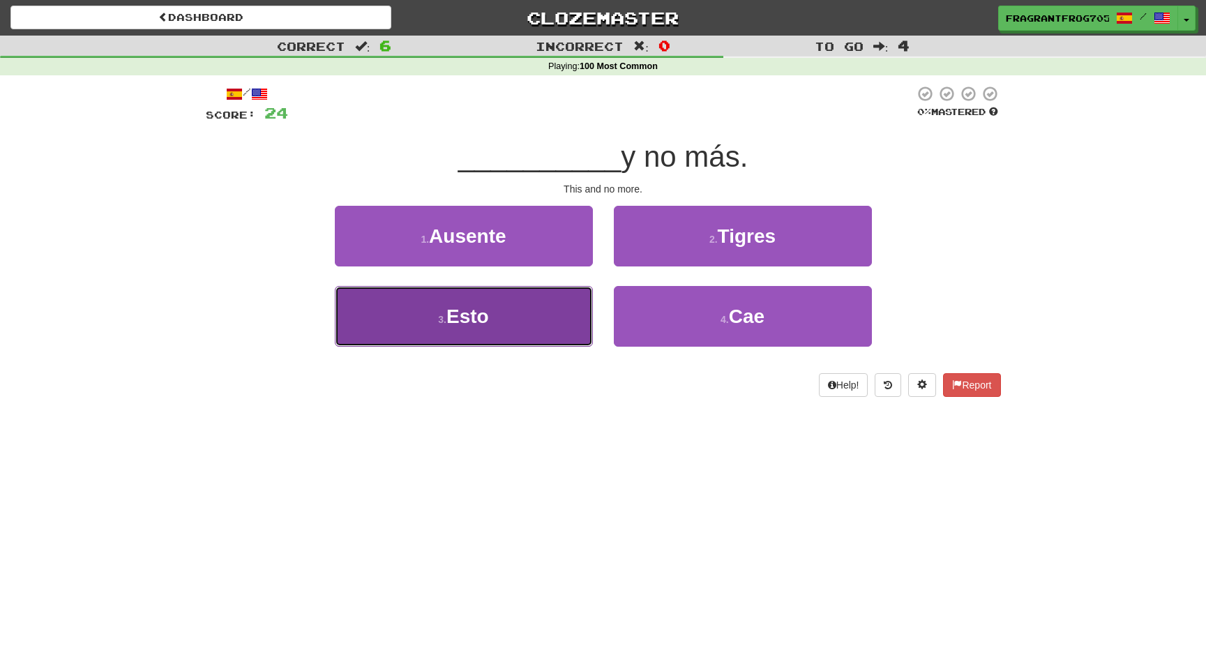
click at [473, 306] on span "Esto" at bounding box center [467, 317] width 43 height 22
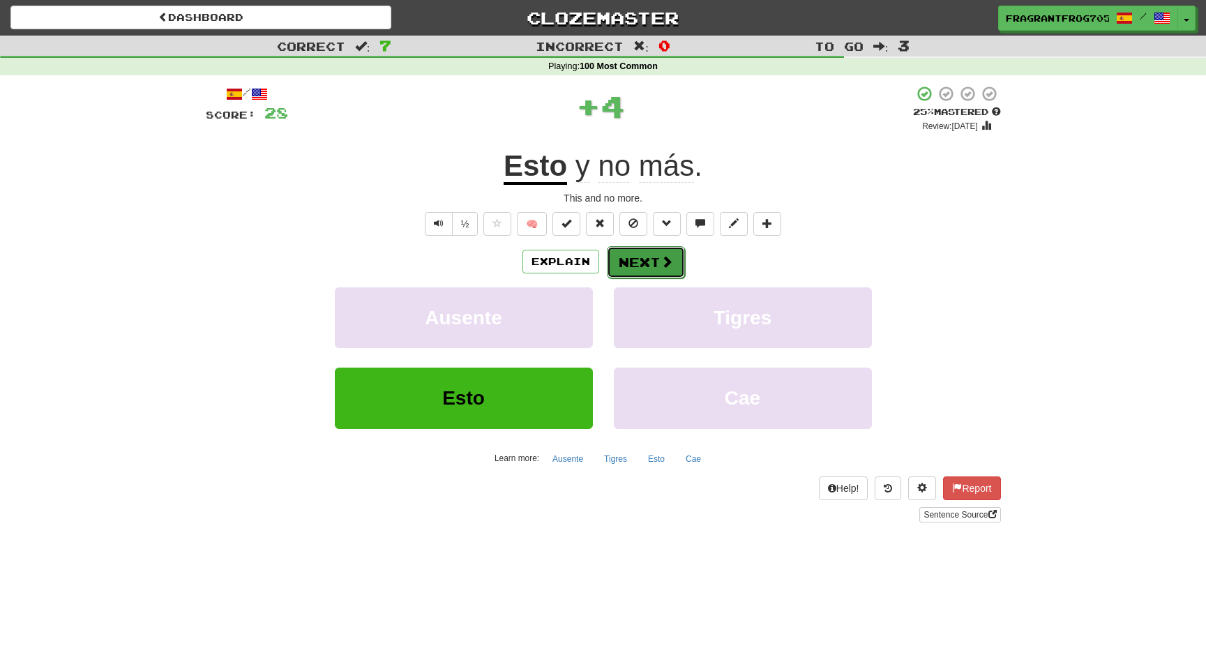
click at [655, 254] on button "Next" at bounding box center [646, 262] width 78 height 32
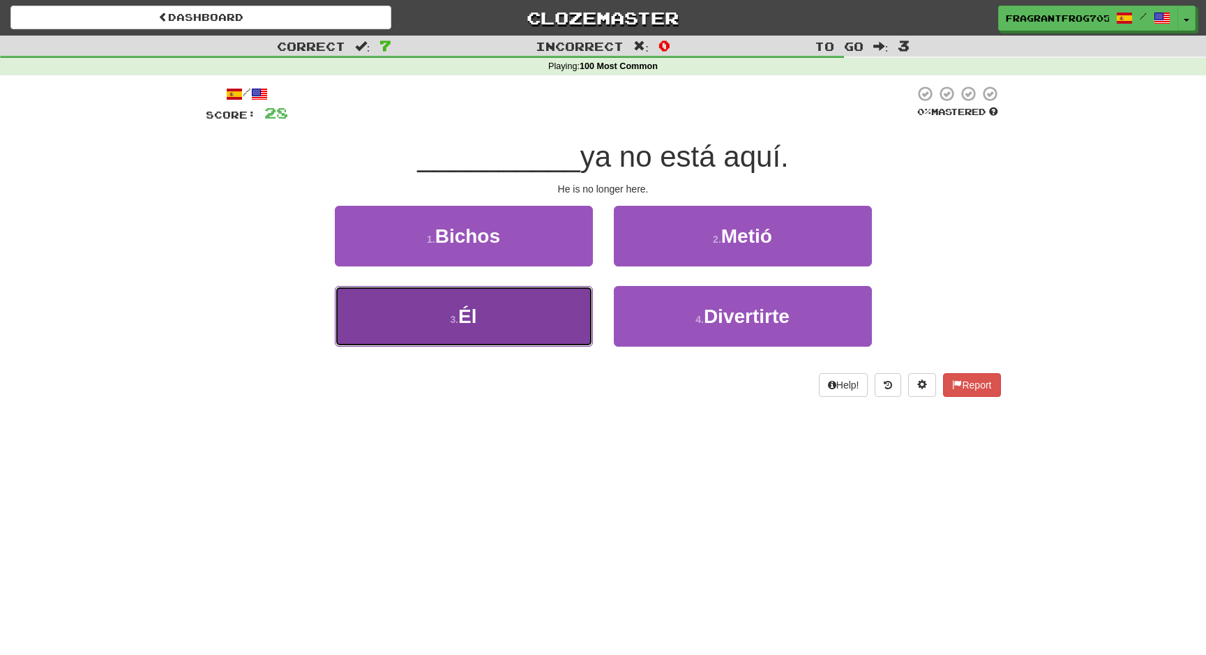
click at [568, 319] on button "3 . Él" at bounding box center [464, 316] width 258 height 61
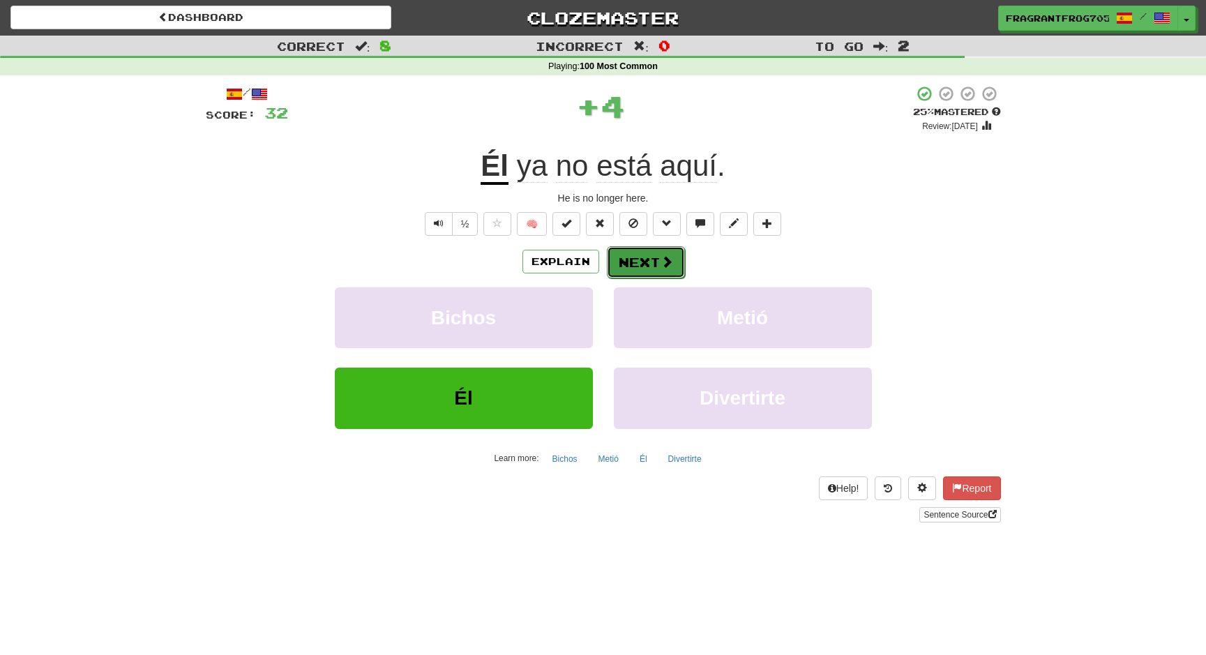
click at [639, 262] on button "Next" at bounding box center [646, 262] width 78 height 32
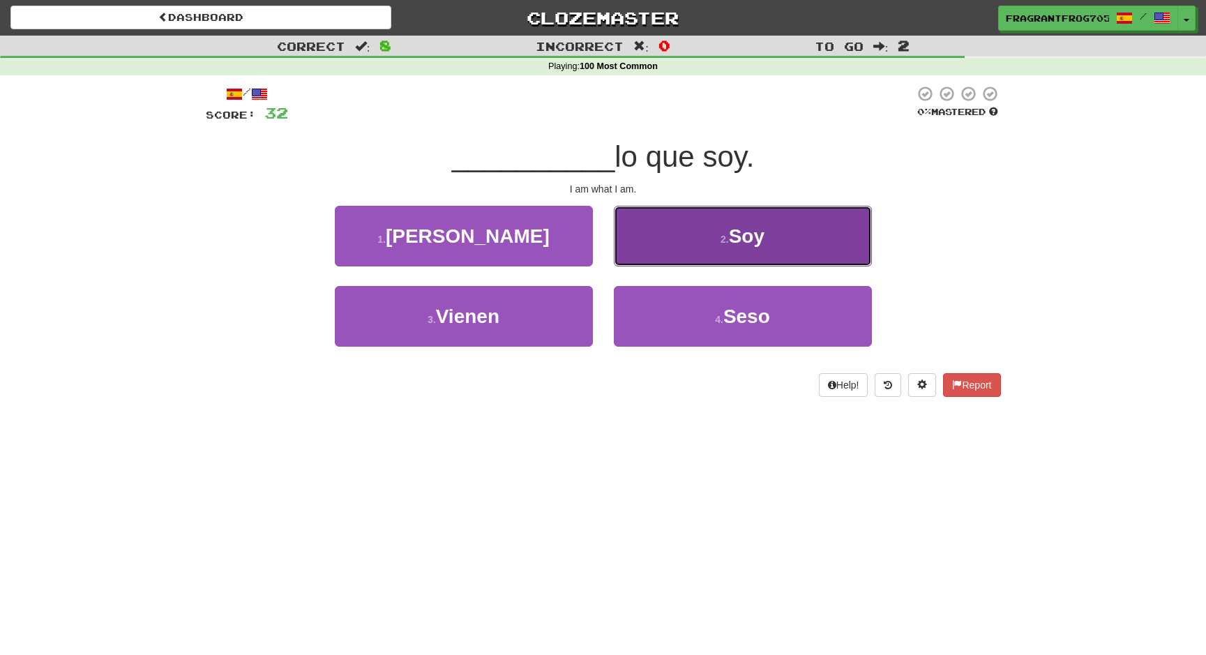
click at [647, 240] on button "2 . Soy" at bounding box center [743, 236] width 258 height 61
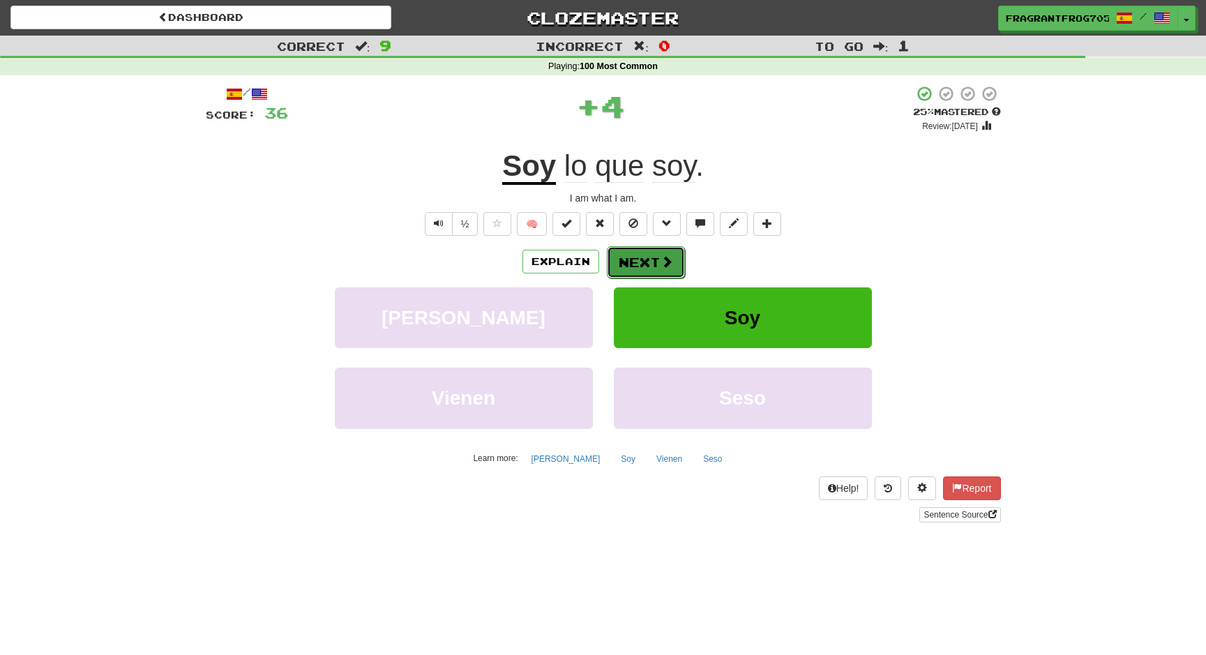
click at [668, 268] on span at bounding box center [667, 261] width 13 height 13
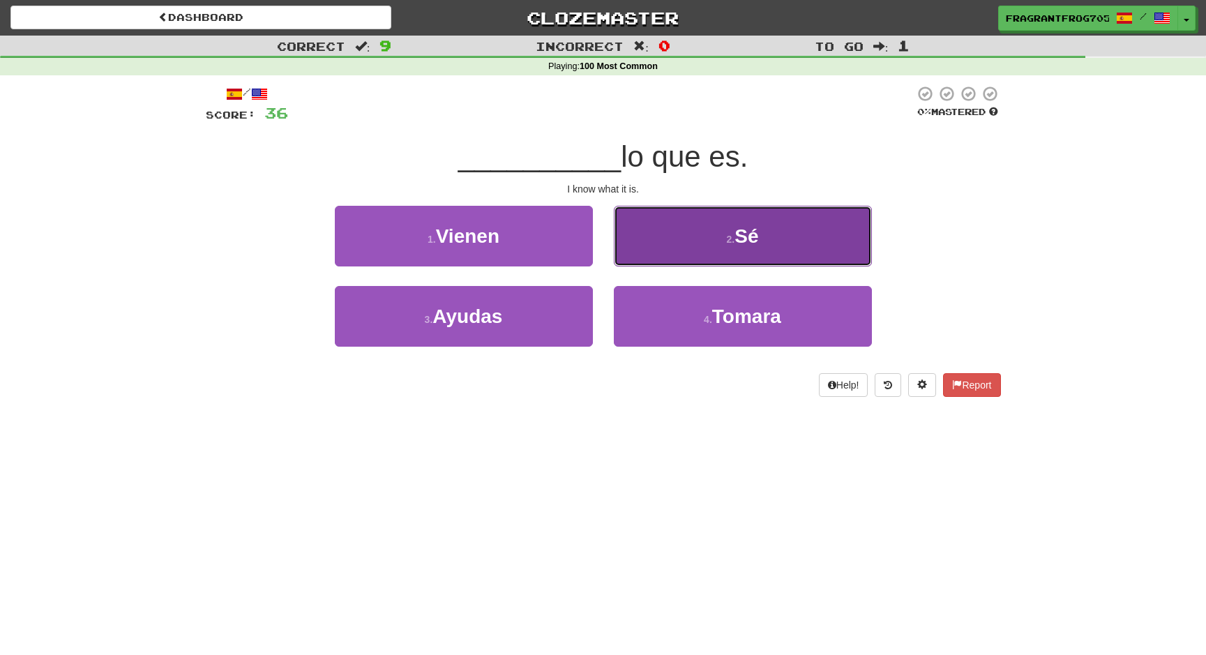
click at [661, 240] on button "2 . Sé" at bounding box center [743, 236] width 258 height 61
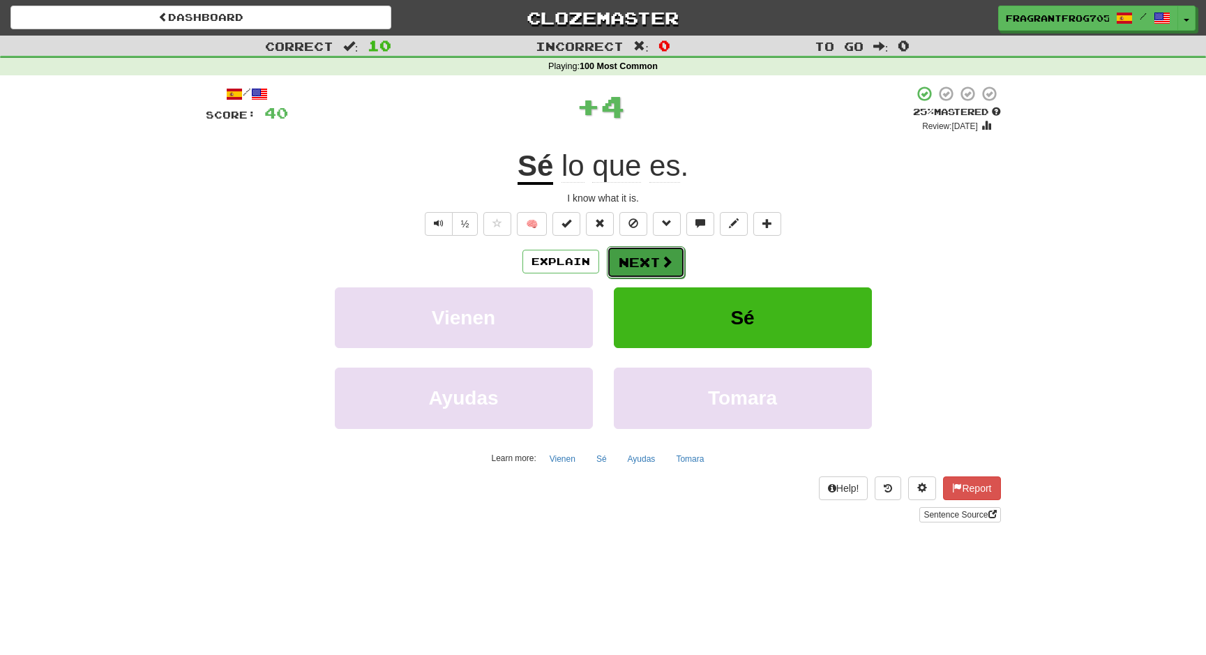
click at [654, 255] on button "Next" at bounding box center [646, 262] width 78 height 32
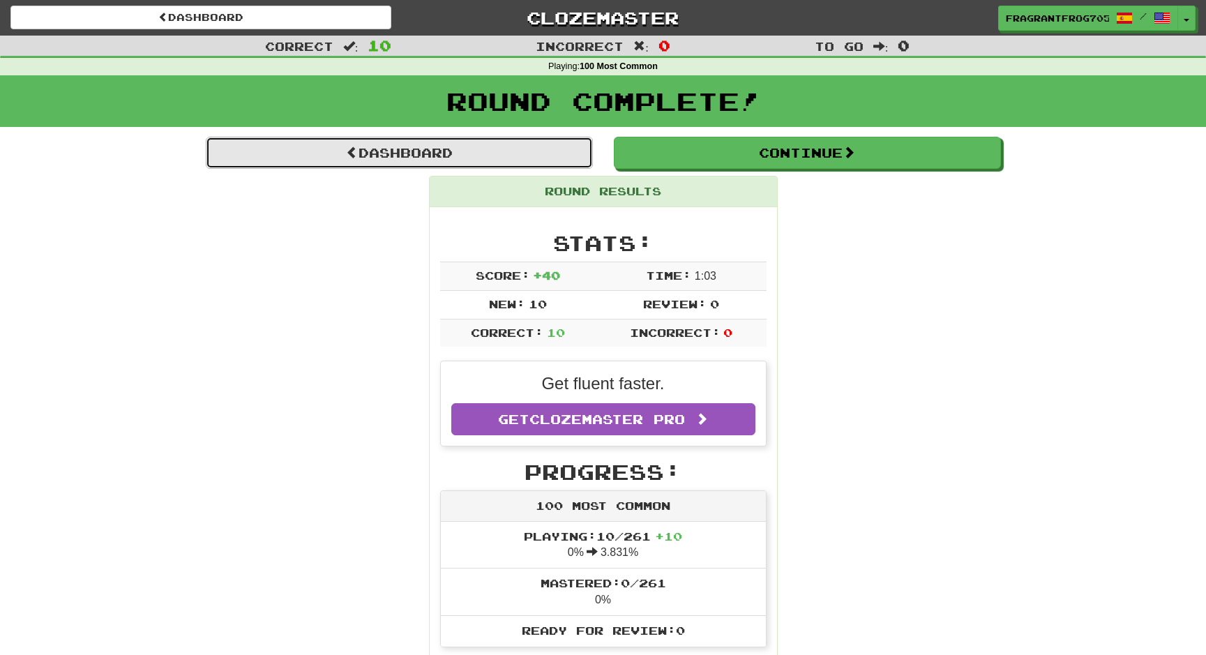
click at [483, 167] on link "Dashboard" at bounding box center [399, 153] width 387 height 32
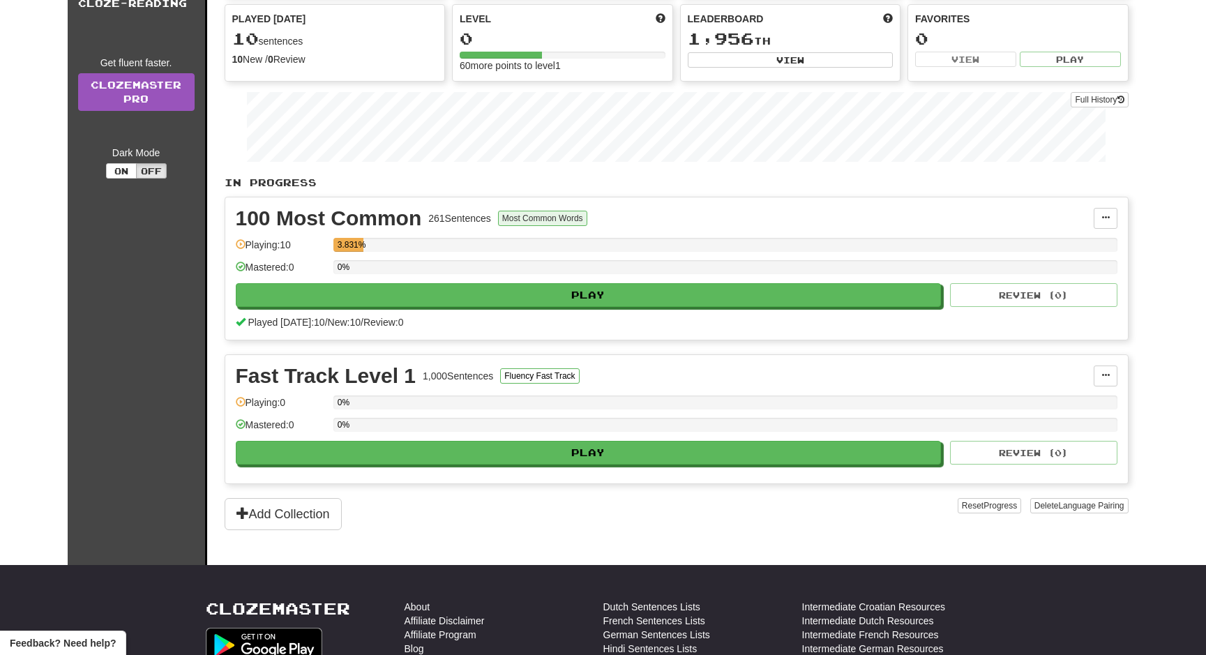
scroll to position [209, 0]
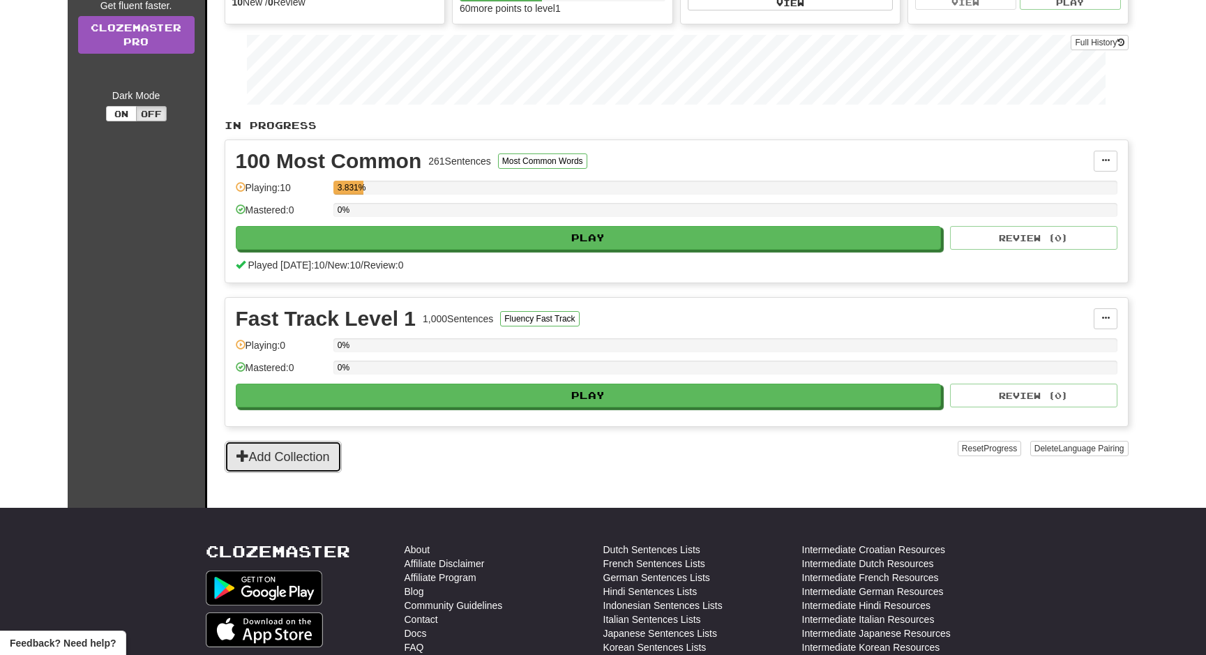
click at [319, 449] on button "Add Collection" at bounding box center [283, 457] width 117 height 32
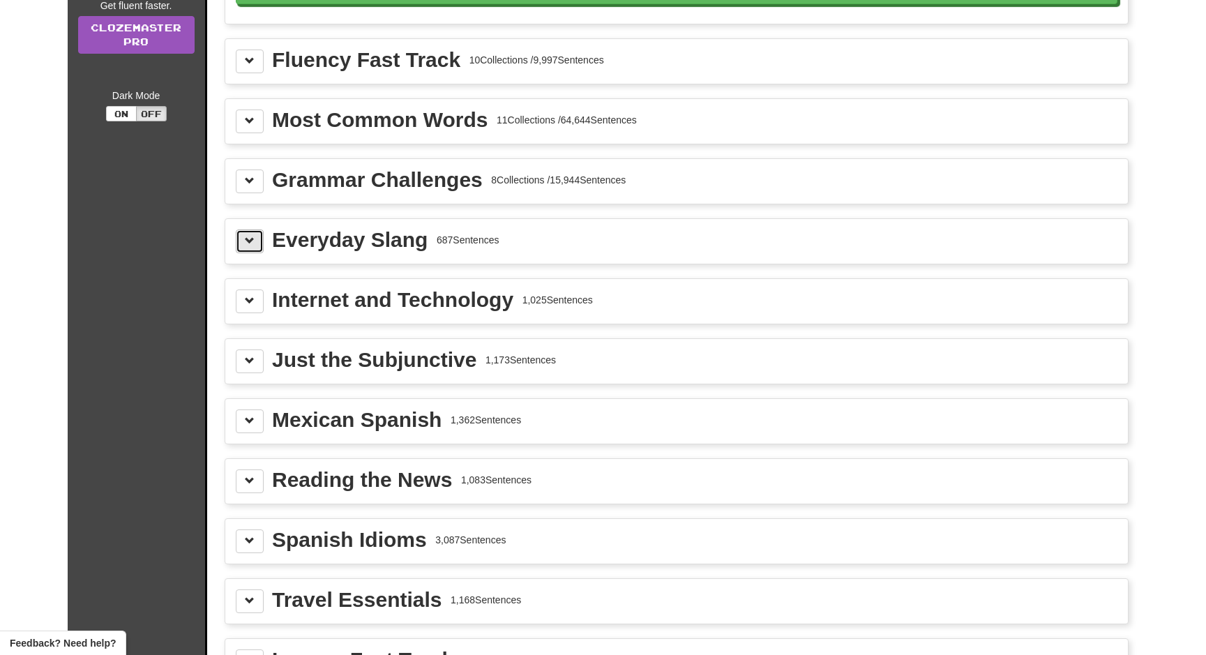
click at [253, 245] on span at bounding box center [250, 241] width 10 height 10
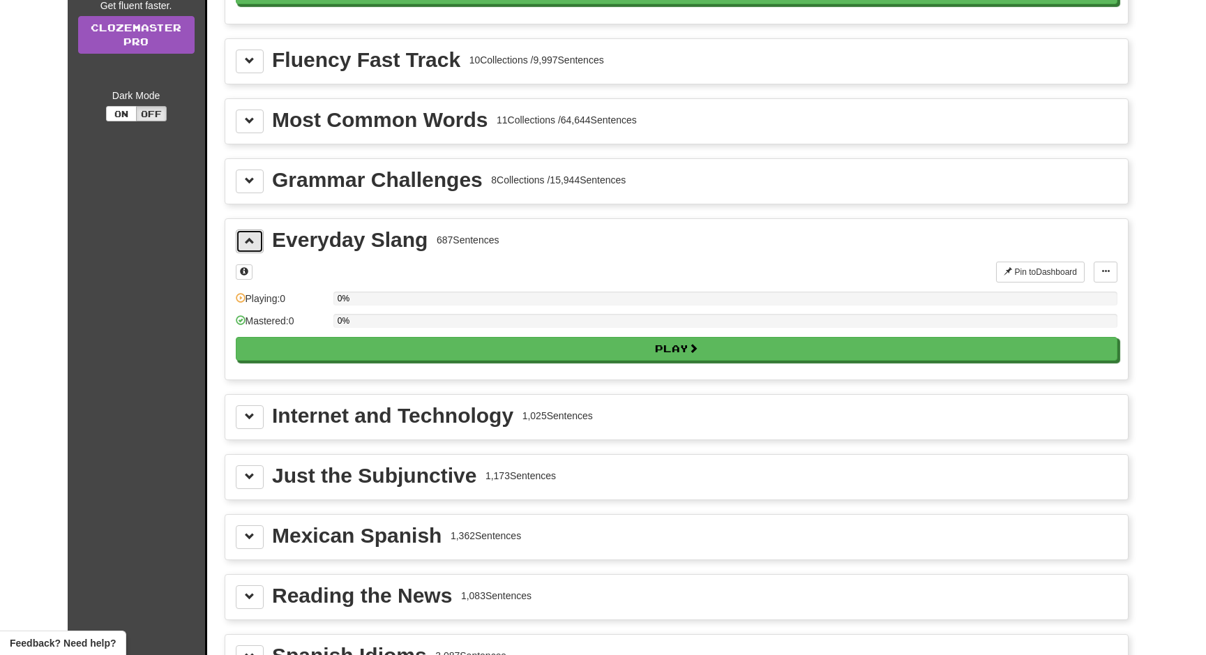
click at [253, 239] on span at bounding box center [250, 241] width 10 height 10
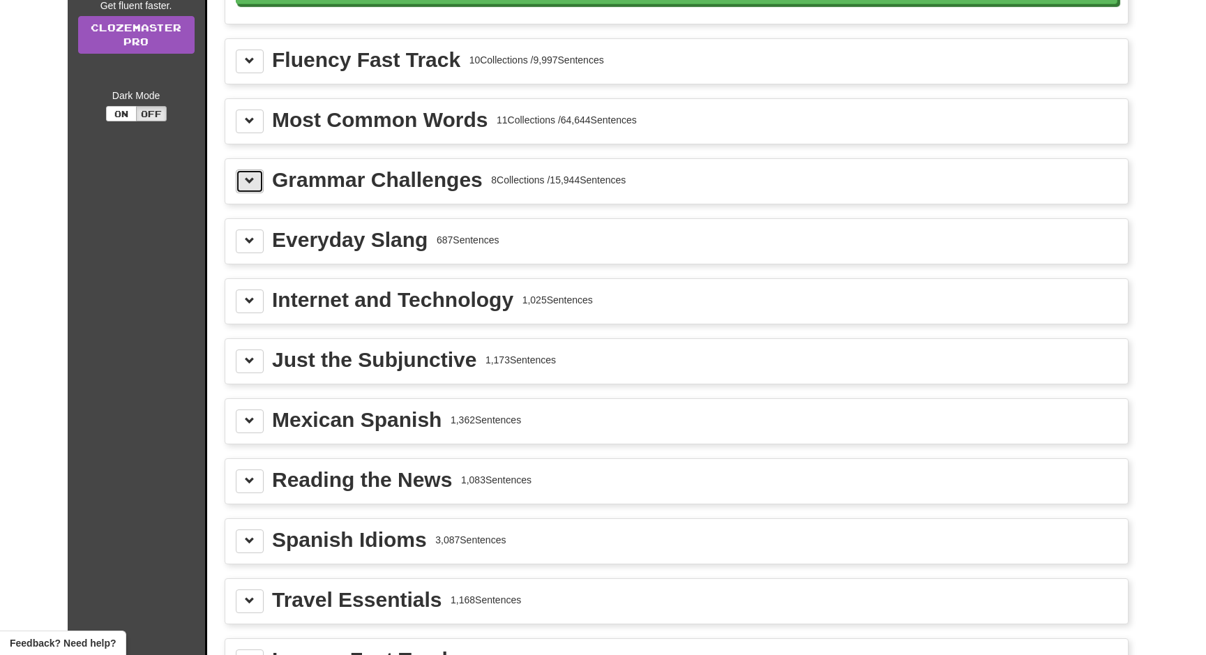
click at [253, 188] on button at bounding box center [250, 182] width 28 height 24
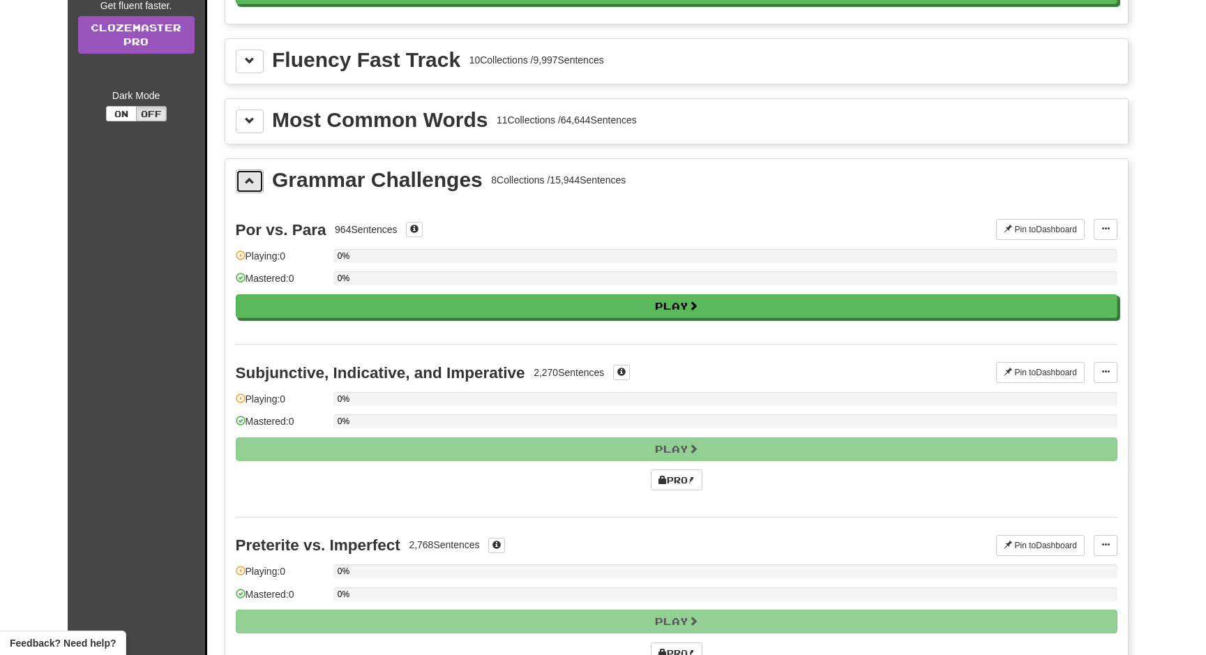
click at [253, 177] on span at bounding box center [250, 181] width 10 height 10
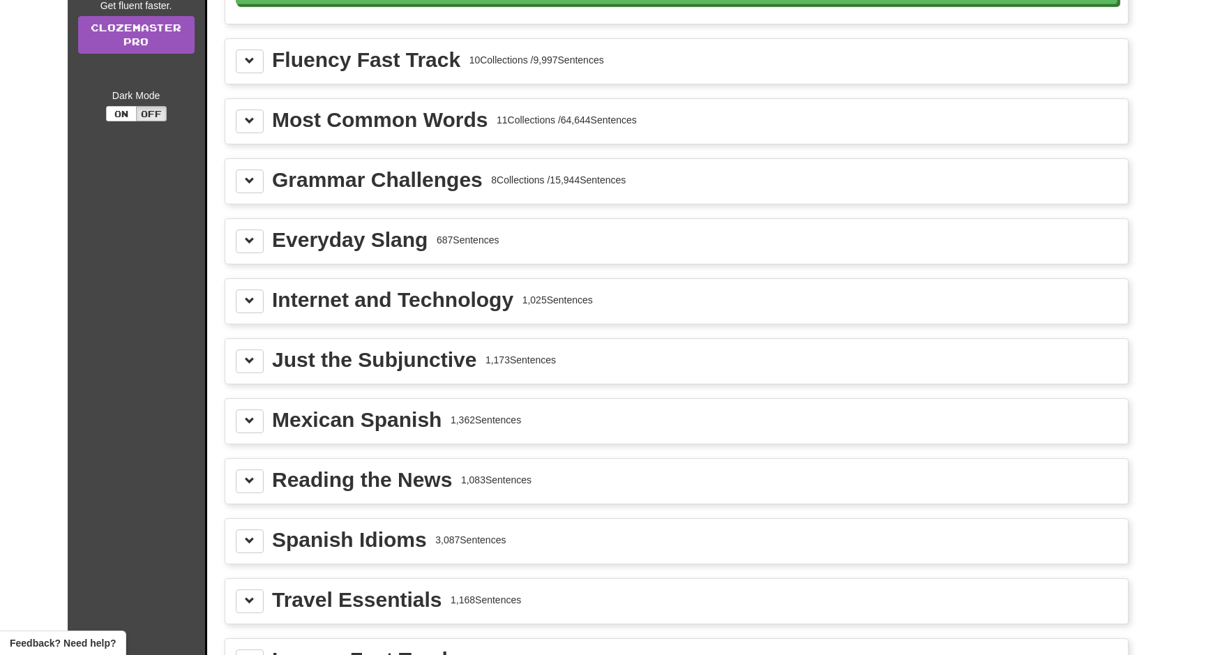
click at [260, 103] on div "Most Common Words 11 Collections / 64,644 Sentences" at bounding box center [676, 121] width 903 height 45
click at [259, 114] on button at bounding box center [250, 122] width 28 height 24
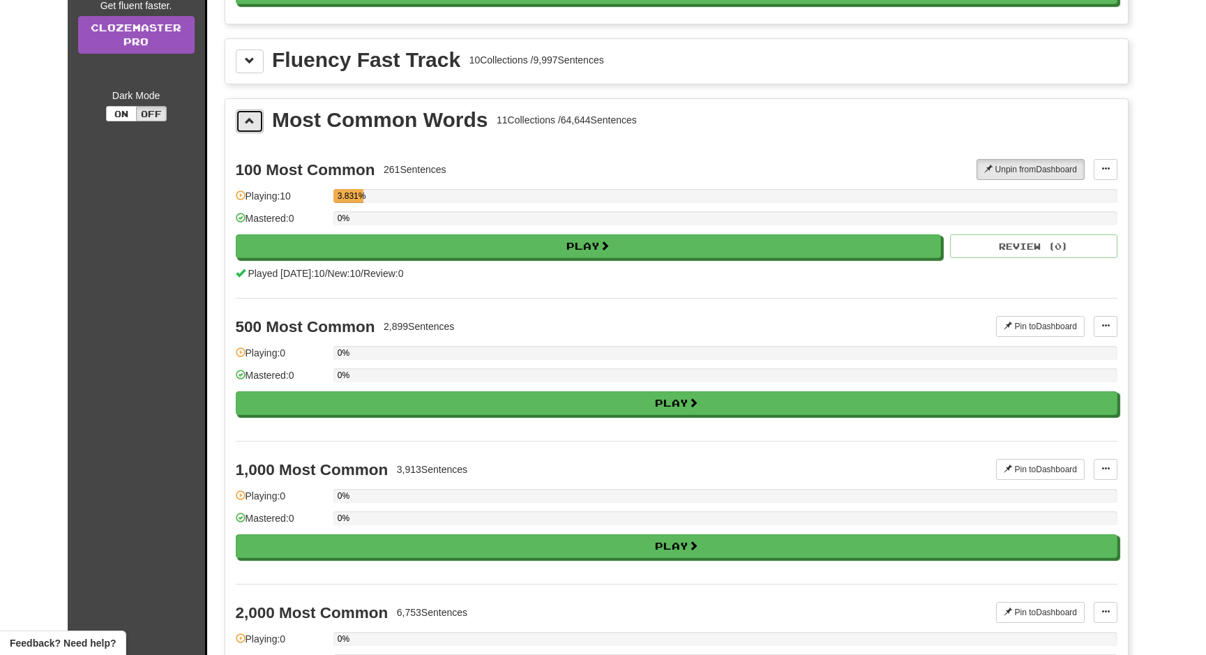
click at [259, 114] on button at bounding box center [250, 122] width 28 height 24
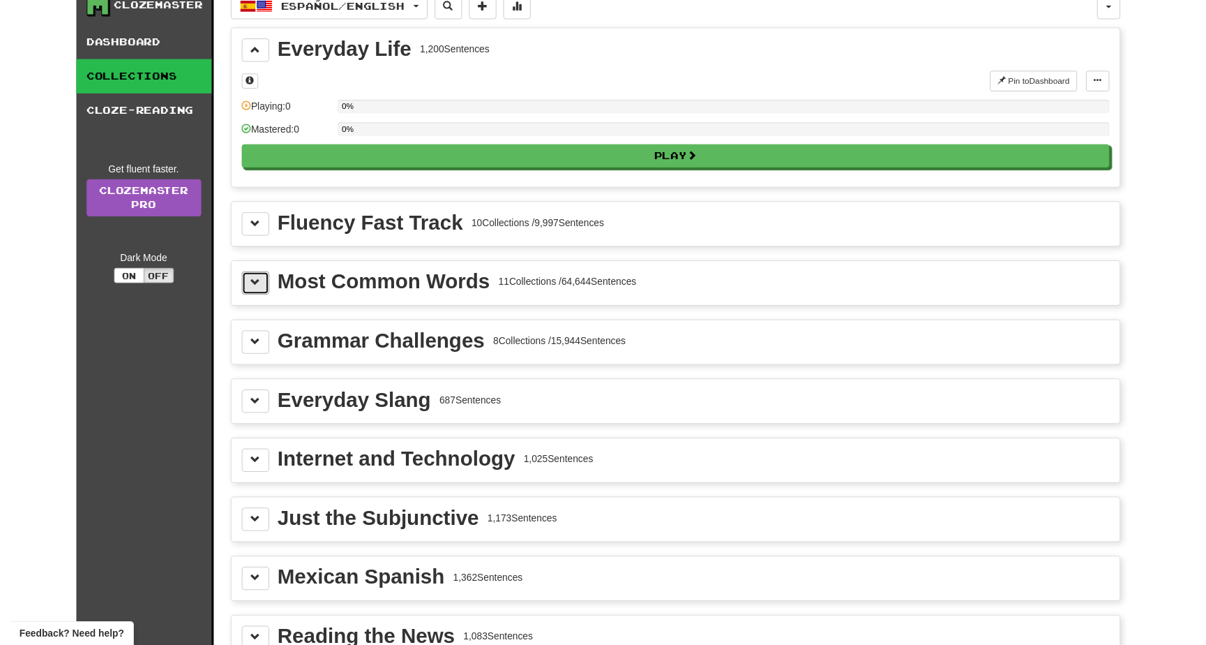
scroll to position [0, 0]
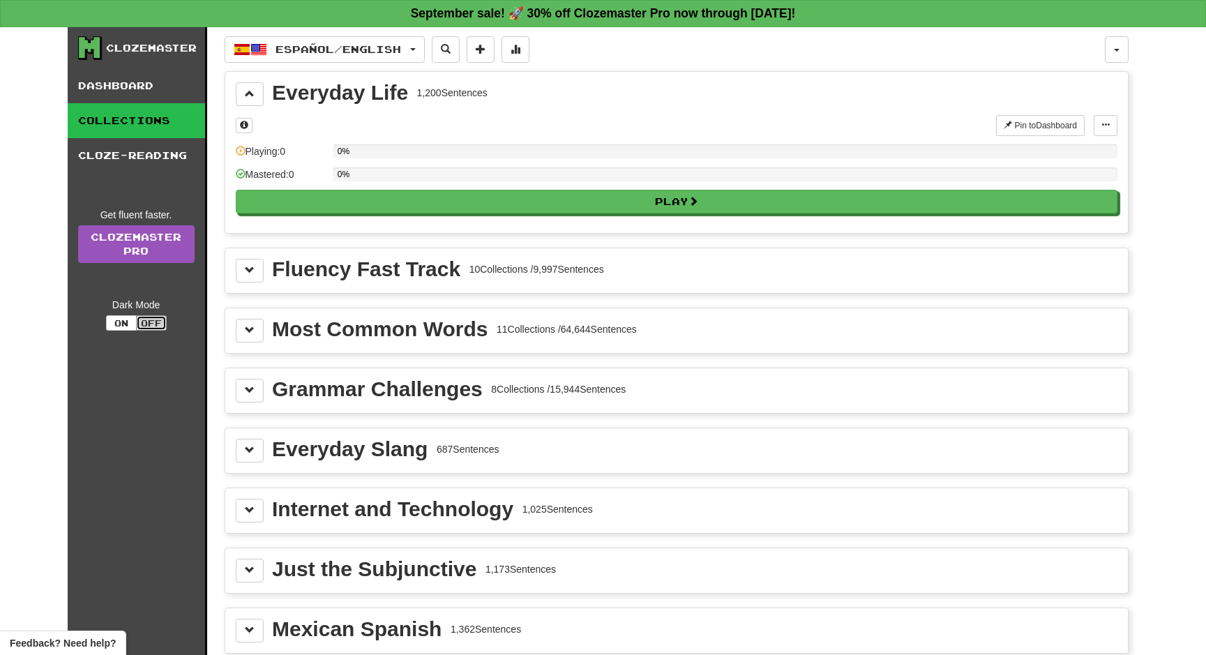
drag, startPoint x: 154, startPoint y: 325, endPoint x: 146, endPoint y: 325, distance: 7.7
click at [153, 325] on button "Off" at bounding box center [151, 322] width 31 height 15
click at [130, 324] on button "On" at bounding box center [121, 322] width 31 height 15
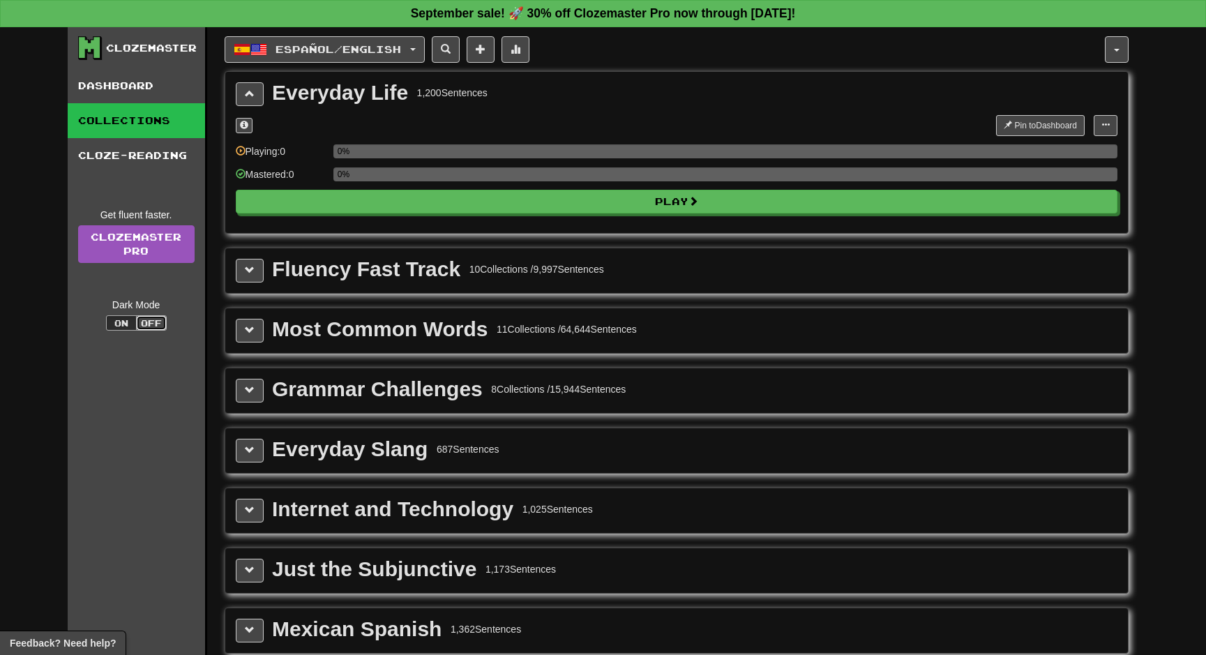
click at [152, 324] on button "Off" at bounding box center [151, 322] width 31 height 15
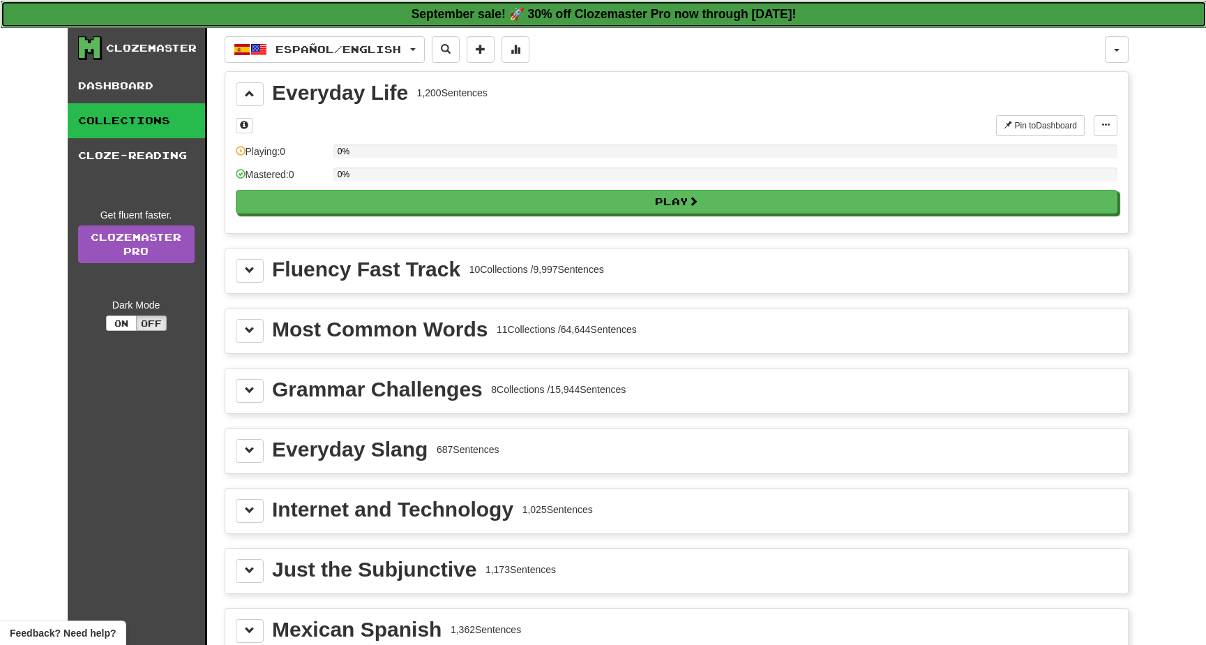
click at [595, 17] on strong "September sale! 🚀 30% off Clozemaster Pro now through Sunday September 21!" at bounding box center [604, 14] width 385 height 14
